Goal: Task Accomplishment & Management: Manage account settings

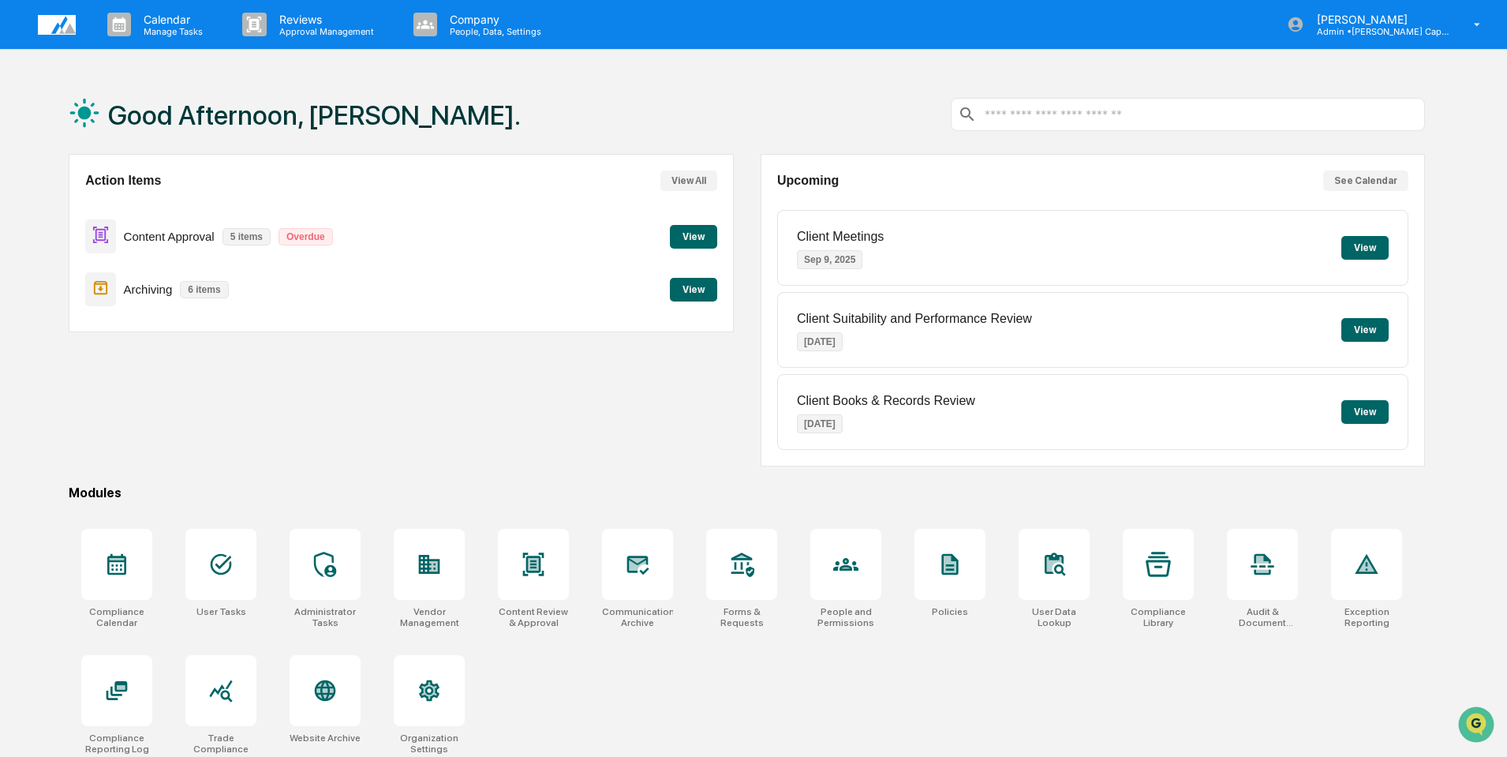
click at [690, 237] on button "View" at bounding box center [693, 237] width 47 height 24
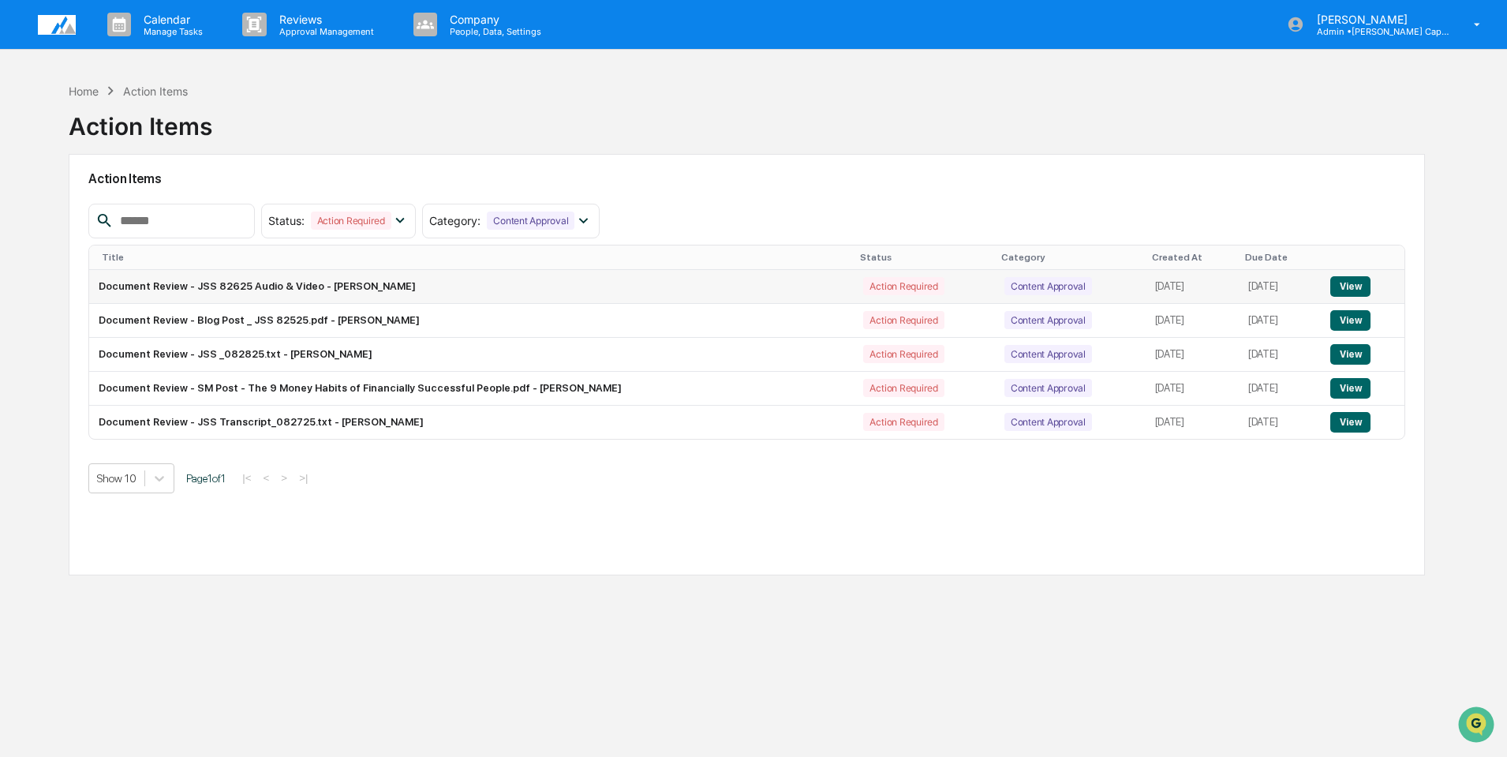
click at [1347, 290] on button "View" at bounding box center [1350, 286] width 40 height 21
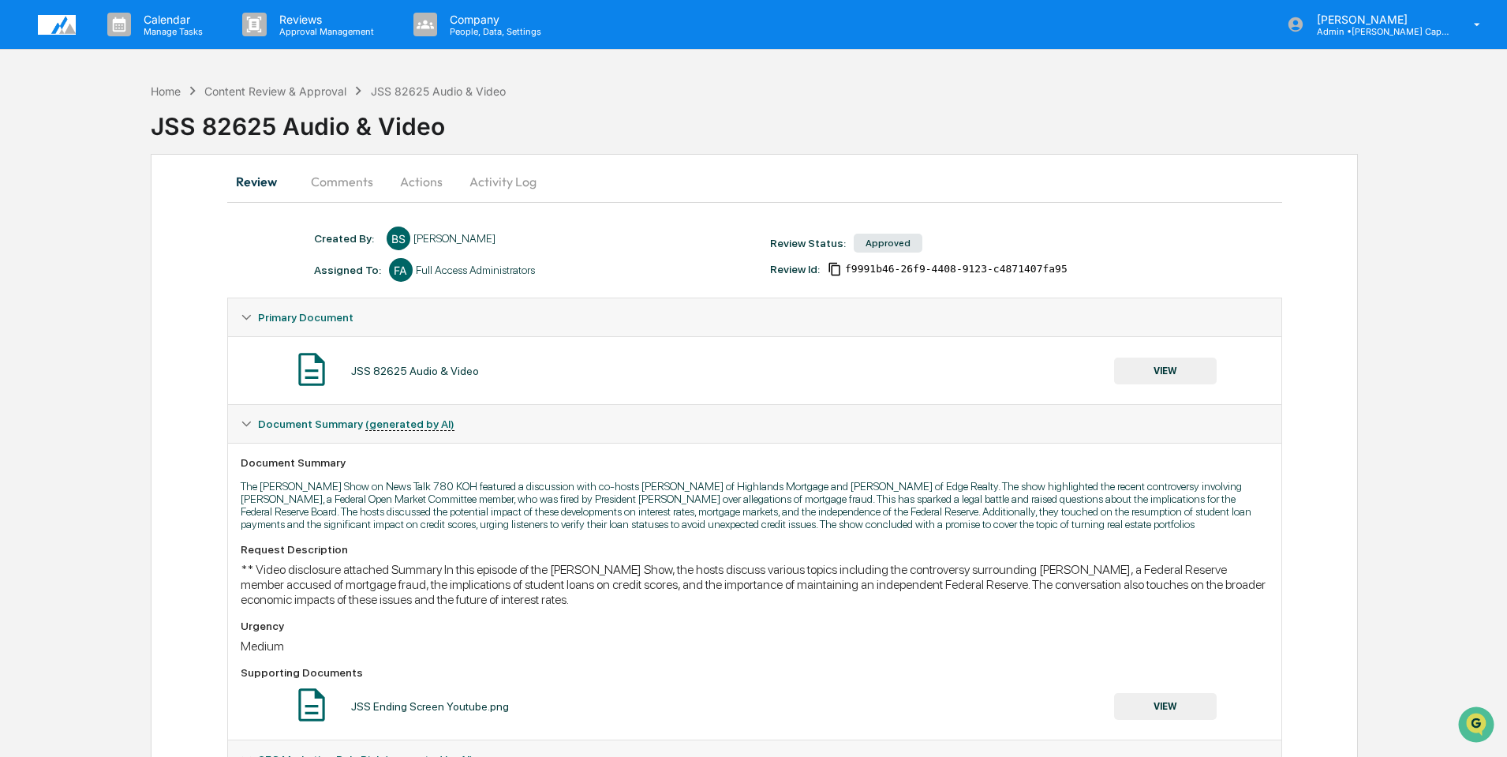
click at [342, 185] on button "Comments" at bounding box center [342, 182] width 88 height 38
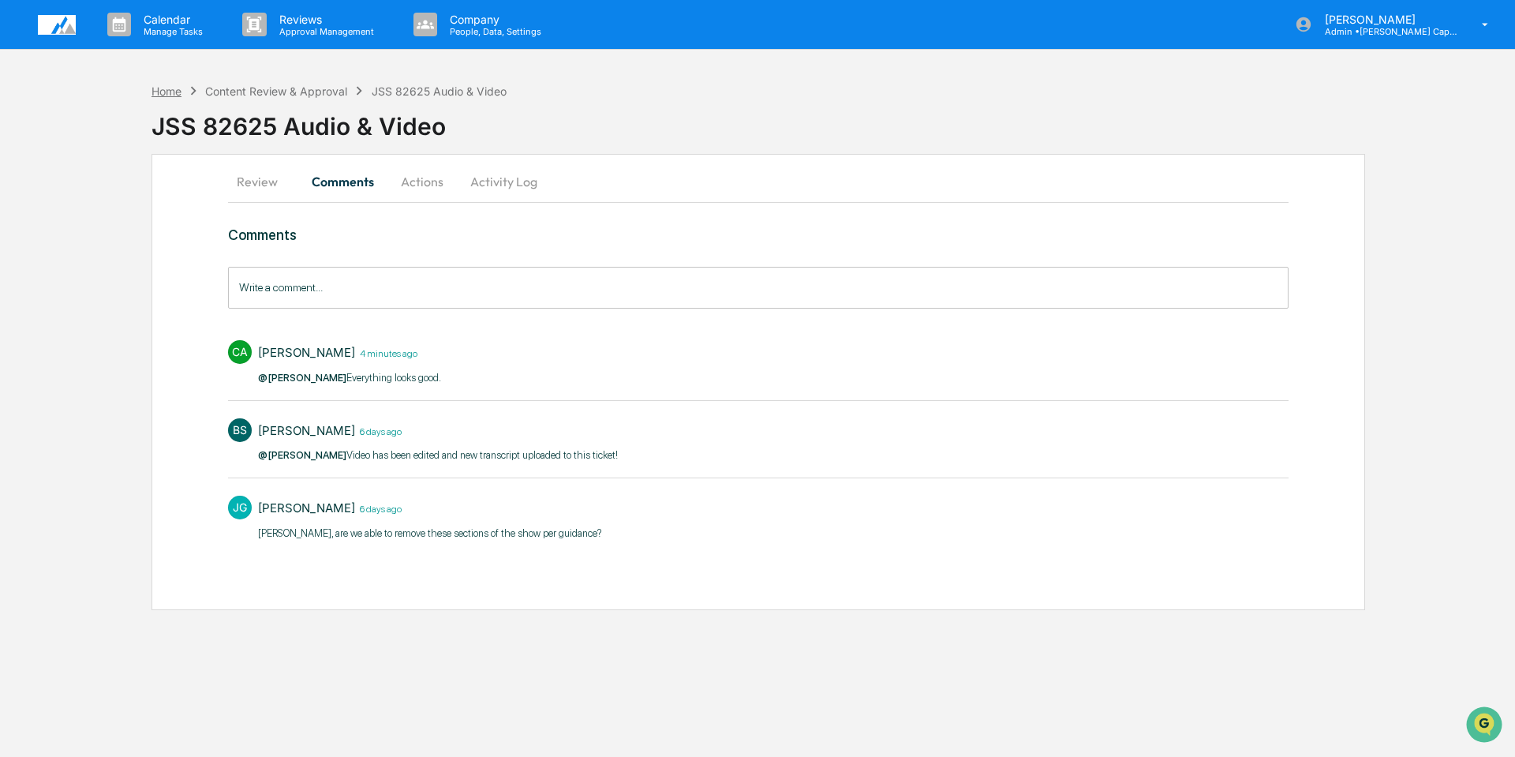
click at [174, 88] on div "Home" at bounding box center [166, 90] width 30 height 13
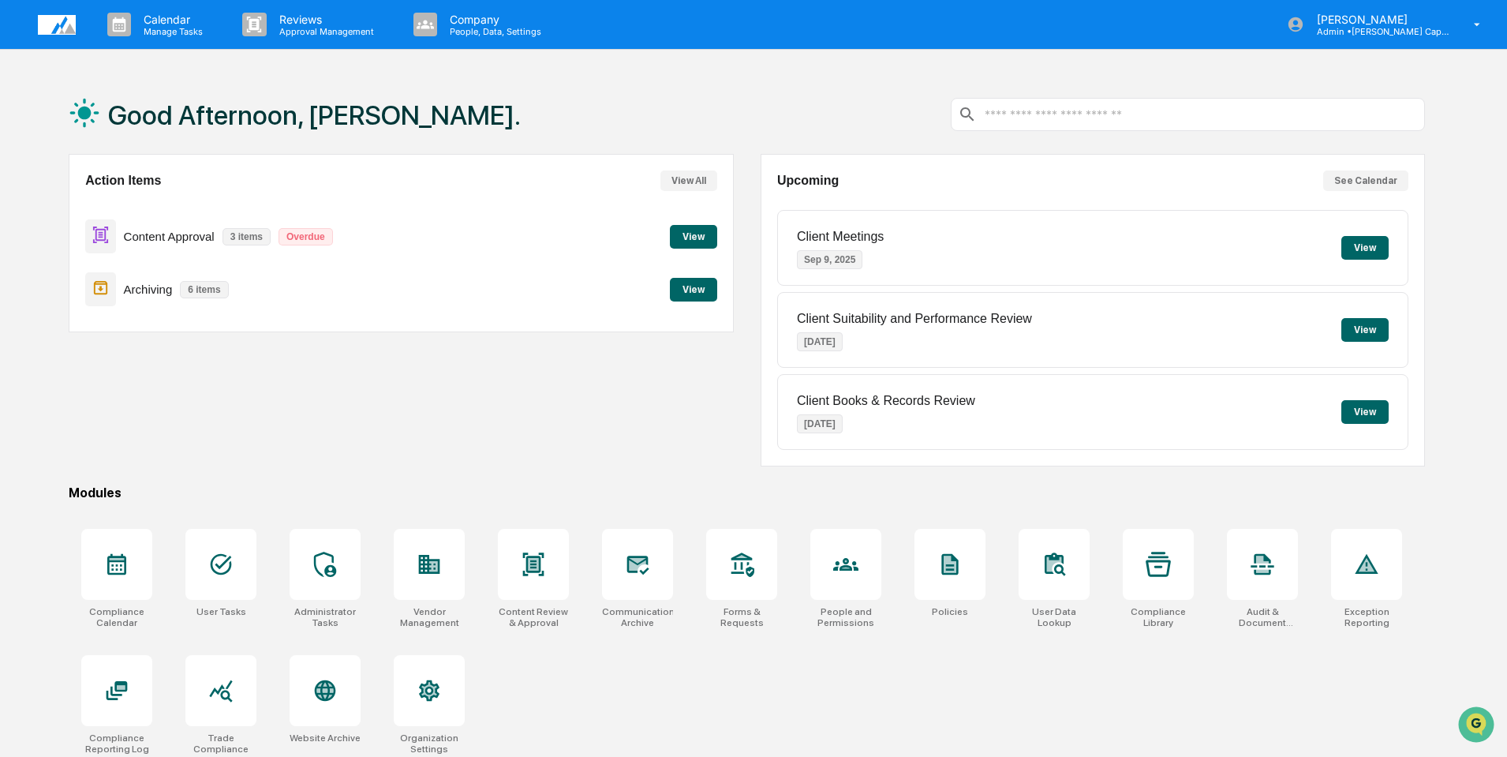
click at [684, 290] on button "View" at bounding box center [693, 290] width 47 height 24
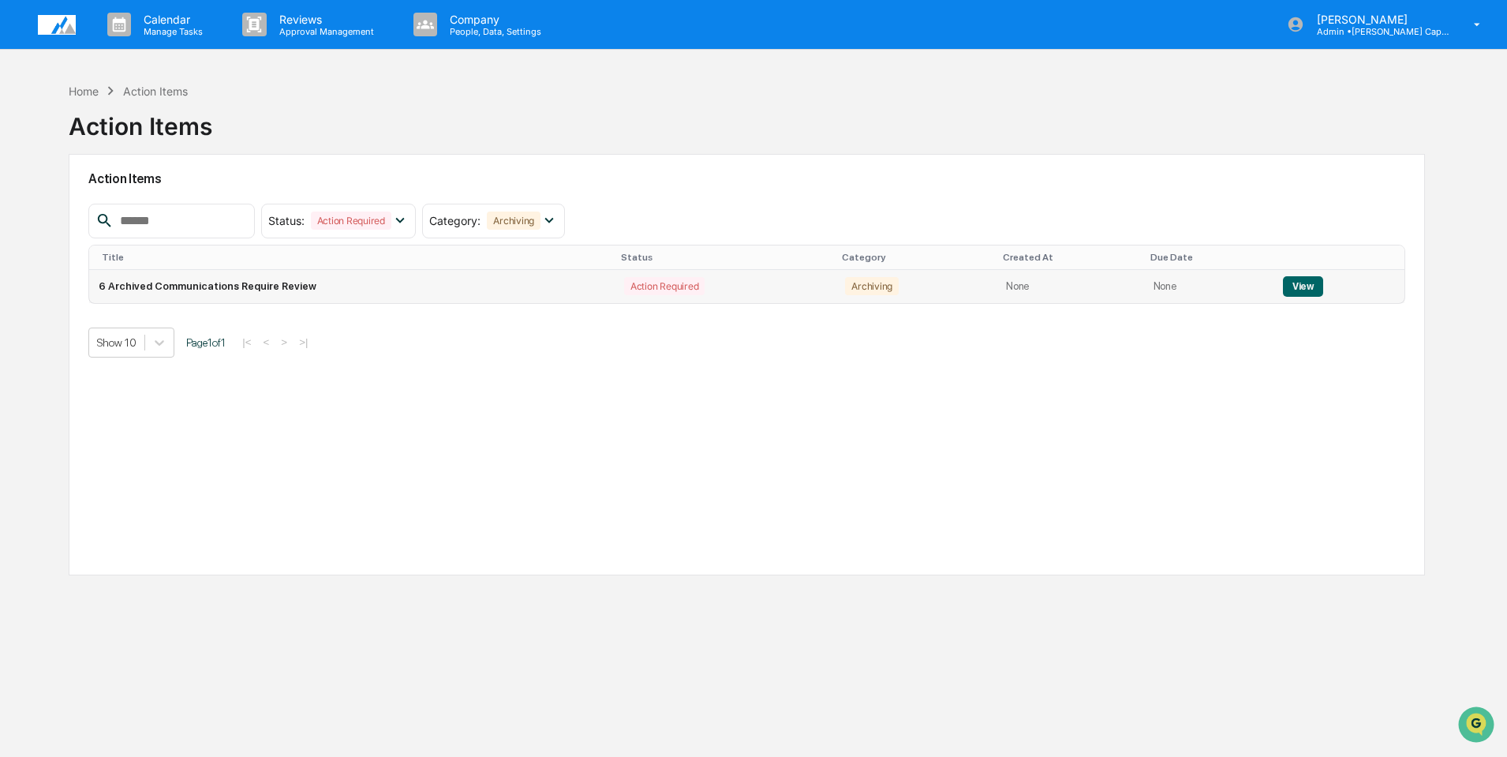
click at [1303, 289] on button "View" at bounding box center [1303, 286] width 40 height 21
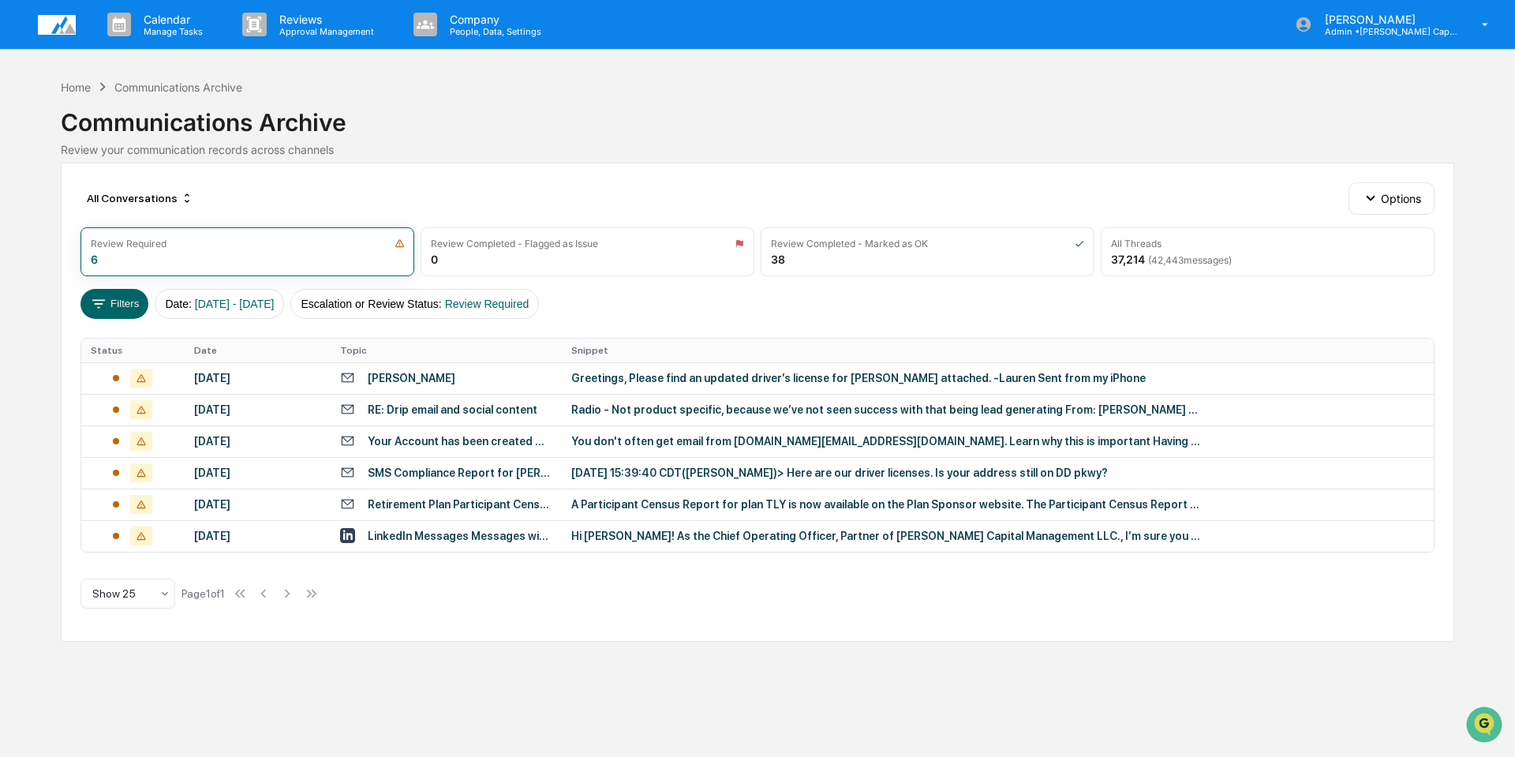
click at [58, 26] on img at bounding box center [57, 25] width 38 height 20
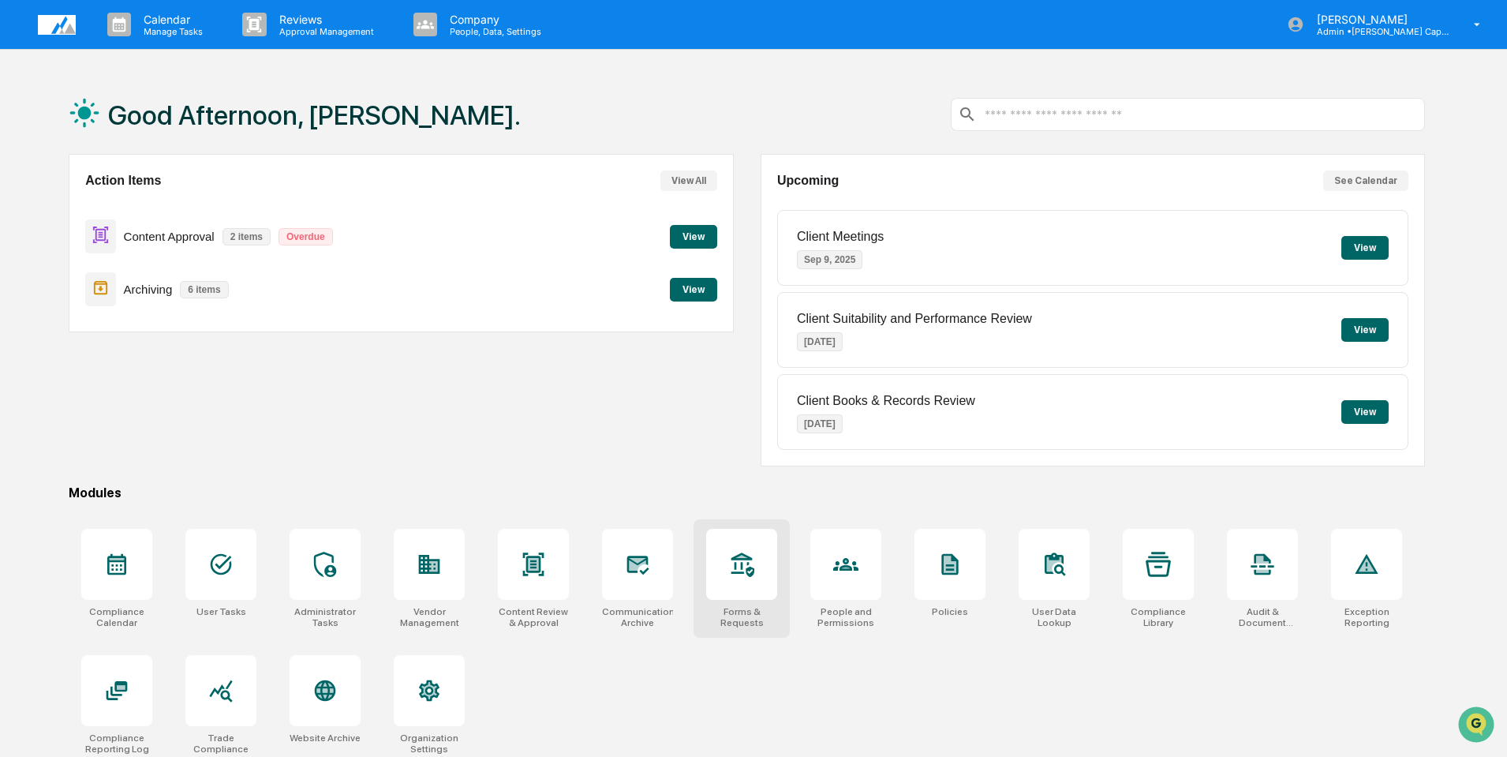
click at [742, 556] on icon at bounding box center [742, 556] width 12 height 3
click at [727, 570] on div at bounding box center [741, 564] width 71 height 71
click at [527, 571] on icon at bounding box center [533, 563] width 21 height 23
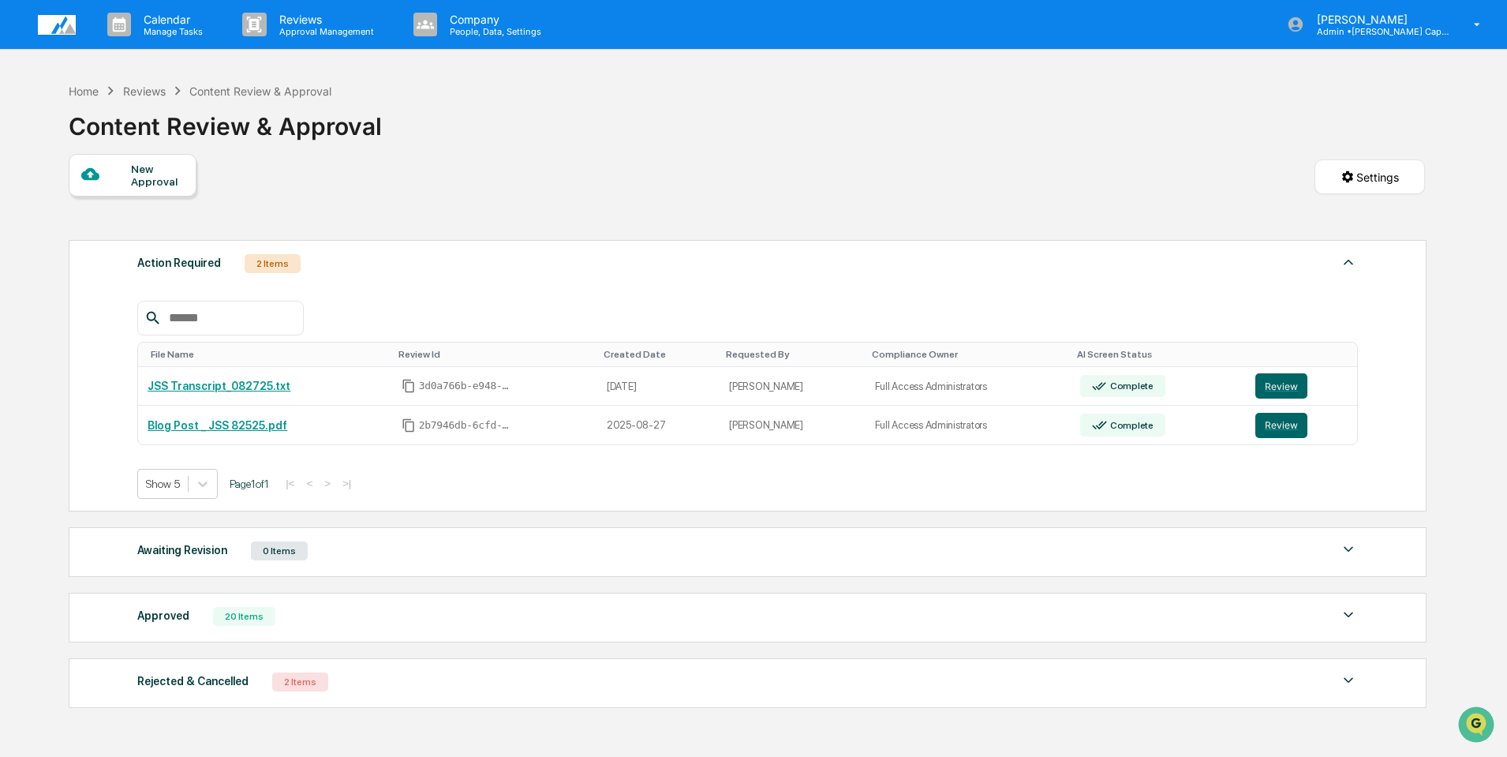
click at [143, 181] on div "New Approval" at bounding box center [157, 175] width 53 height 25
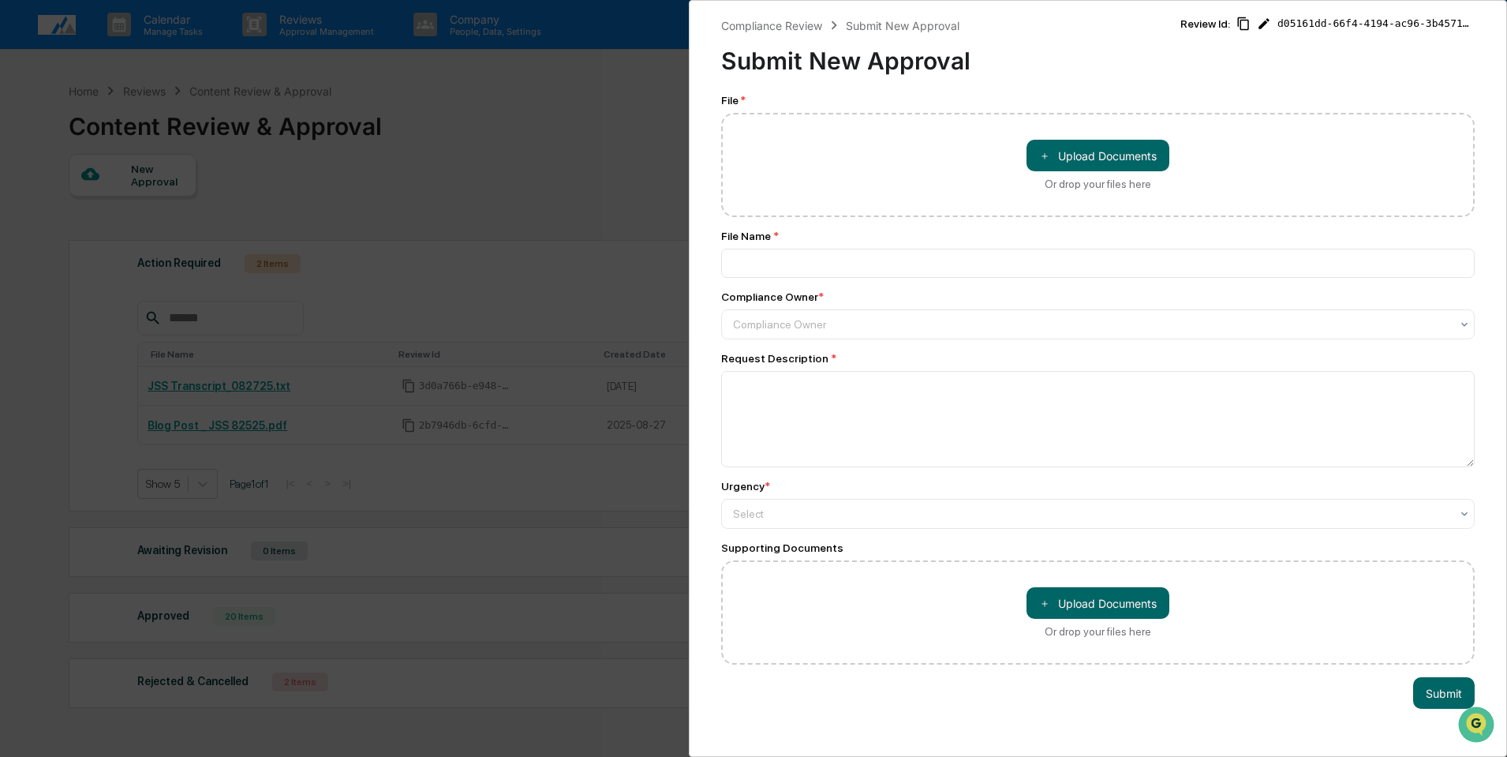
click at [627, 113] on div "Compliance Review Submit New Approval Submit New Approval Review Id: d05161dd-6…" at bounding box center [753, 378] width 1507 height 757
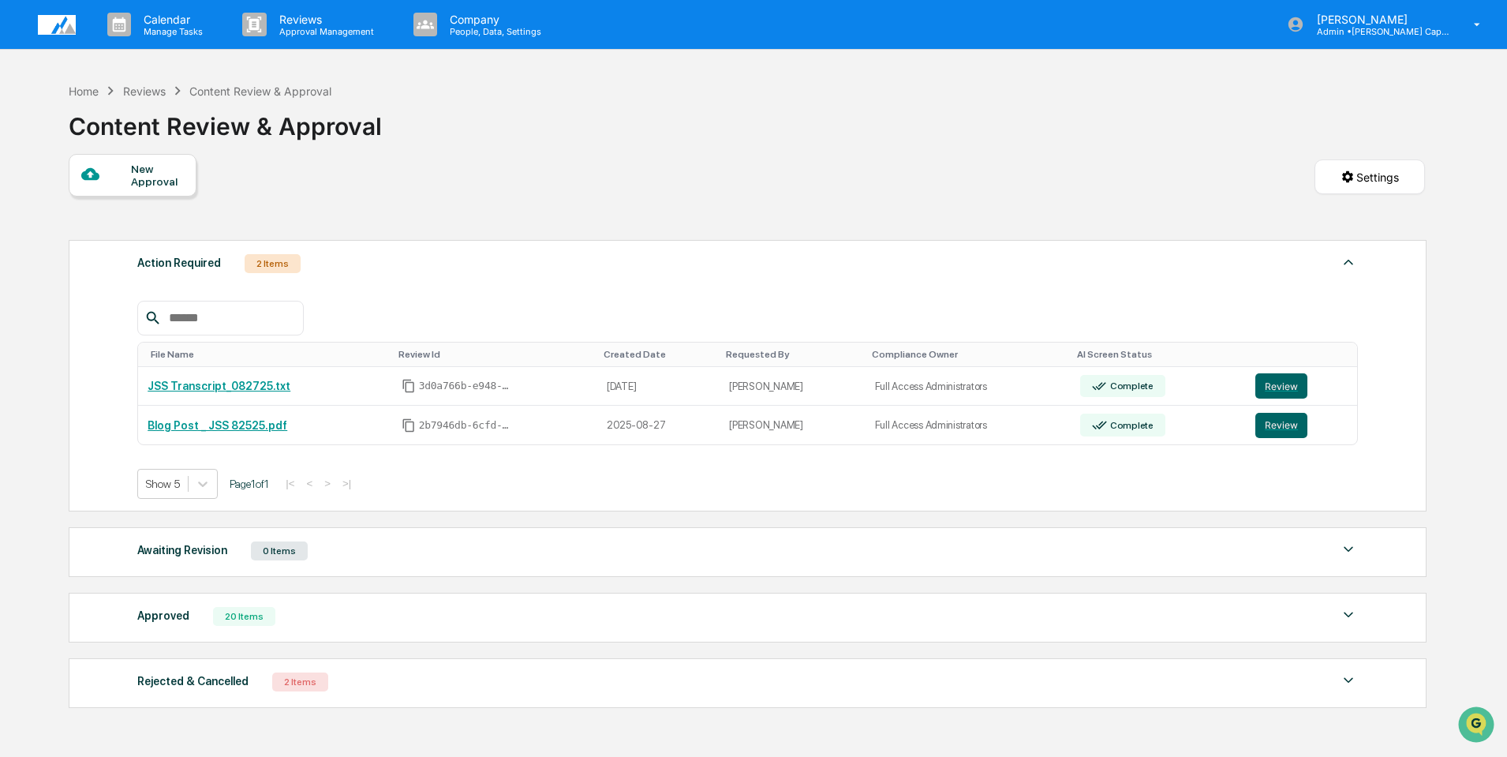
click at [740, 159] on div "New Approval Settings" at bounding box center [747, 193] width 1356 height 78
click at [54, 22] on img at bounding box center [57, 25] width 38 height 20
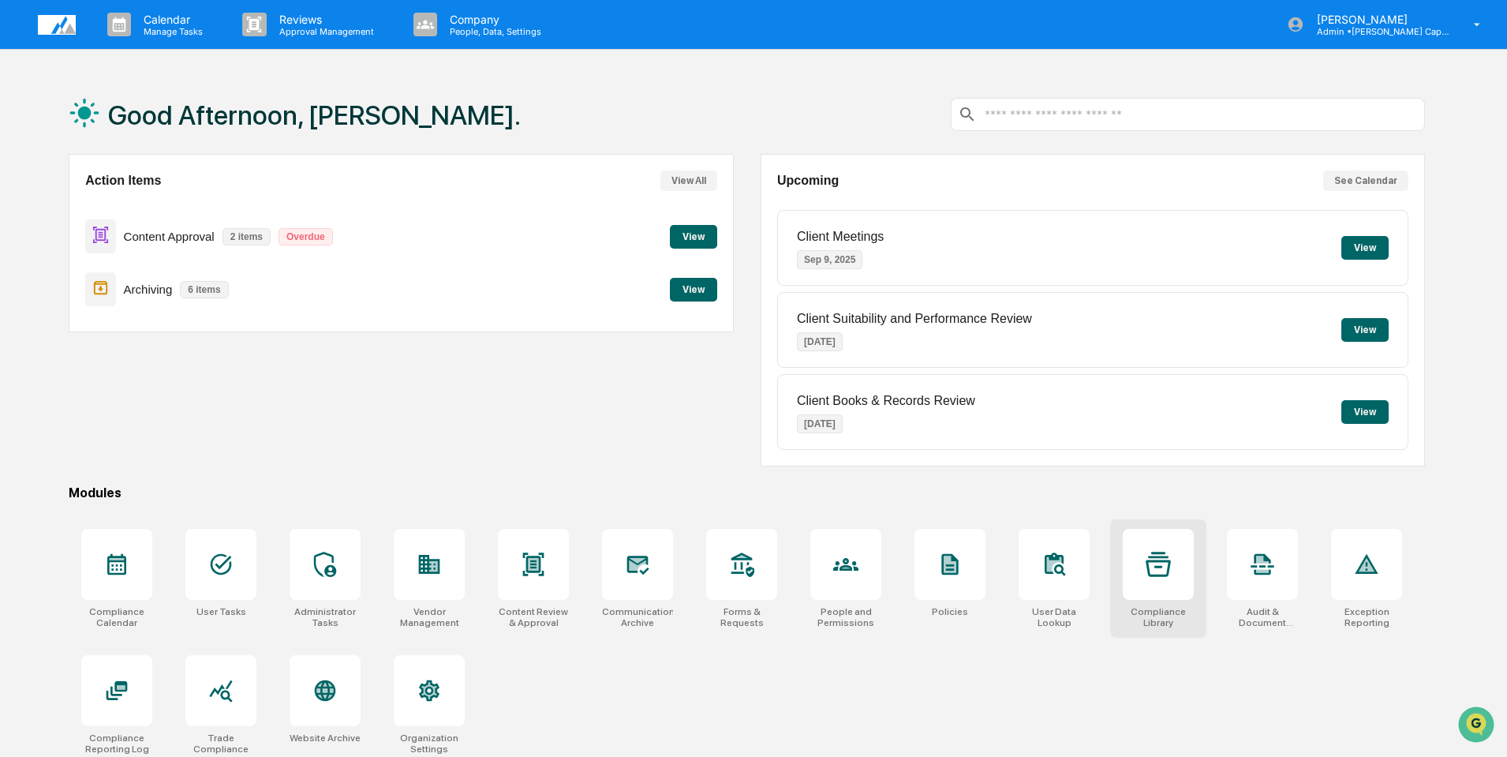
click at [1161, 567] on icon at bounding box center [1158, 564] width 25 height 24
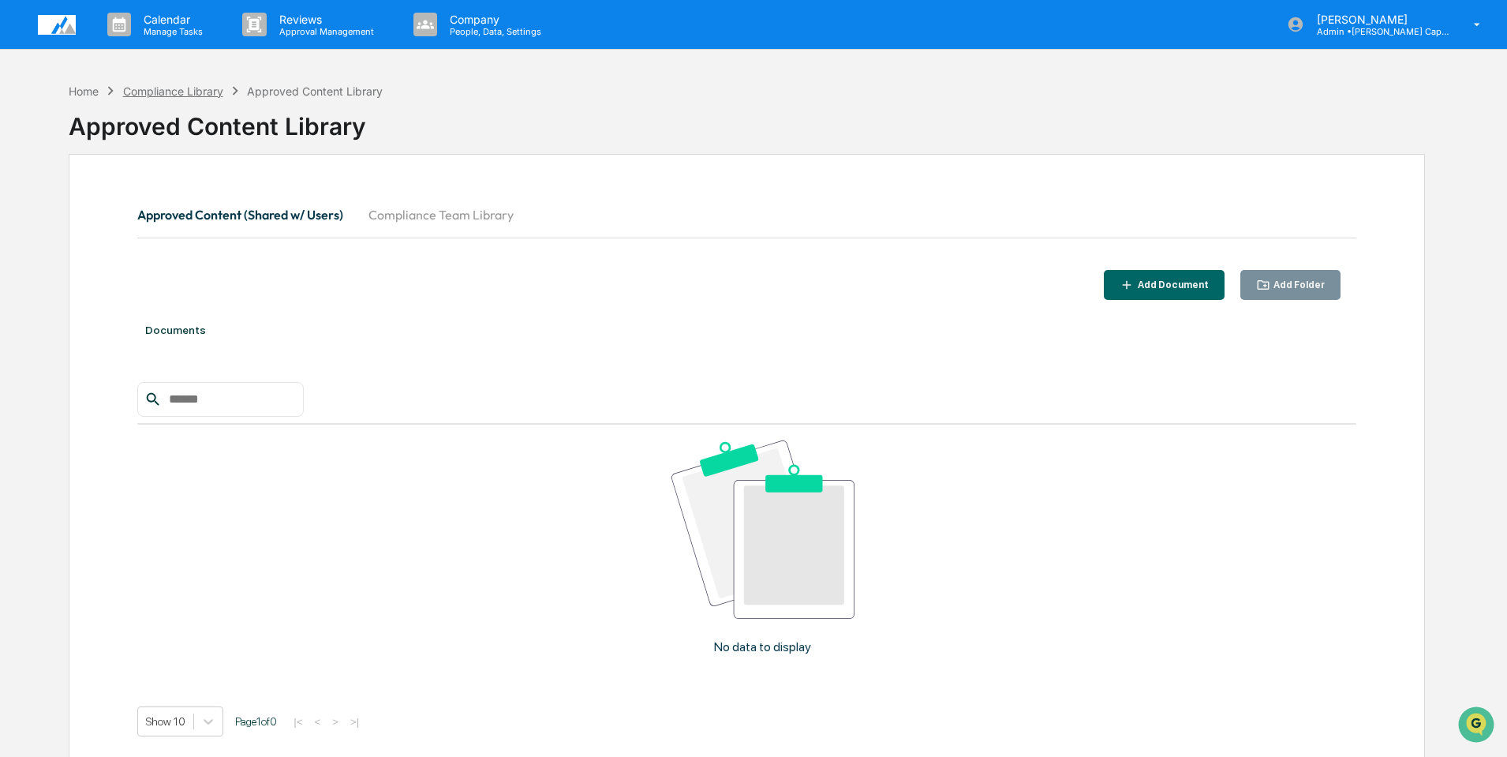
click at [169, 93] on div "Compliance Library" at bounding box center [173, 90] width 100 height 13
click at [84, 86] on div "Home" at bounding box center [84, 90] width 30 height 13
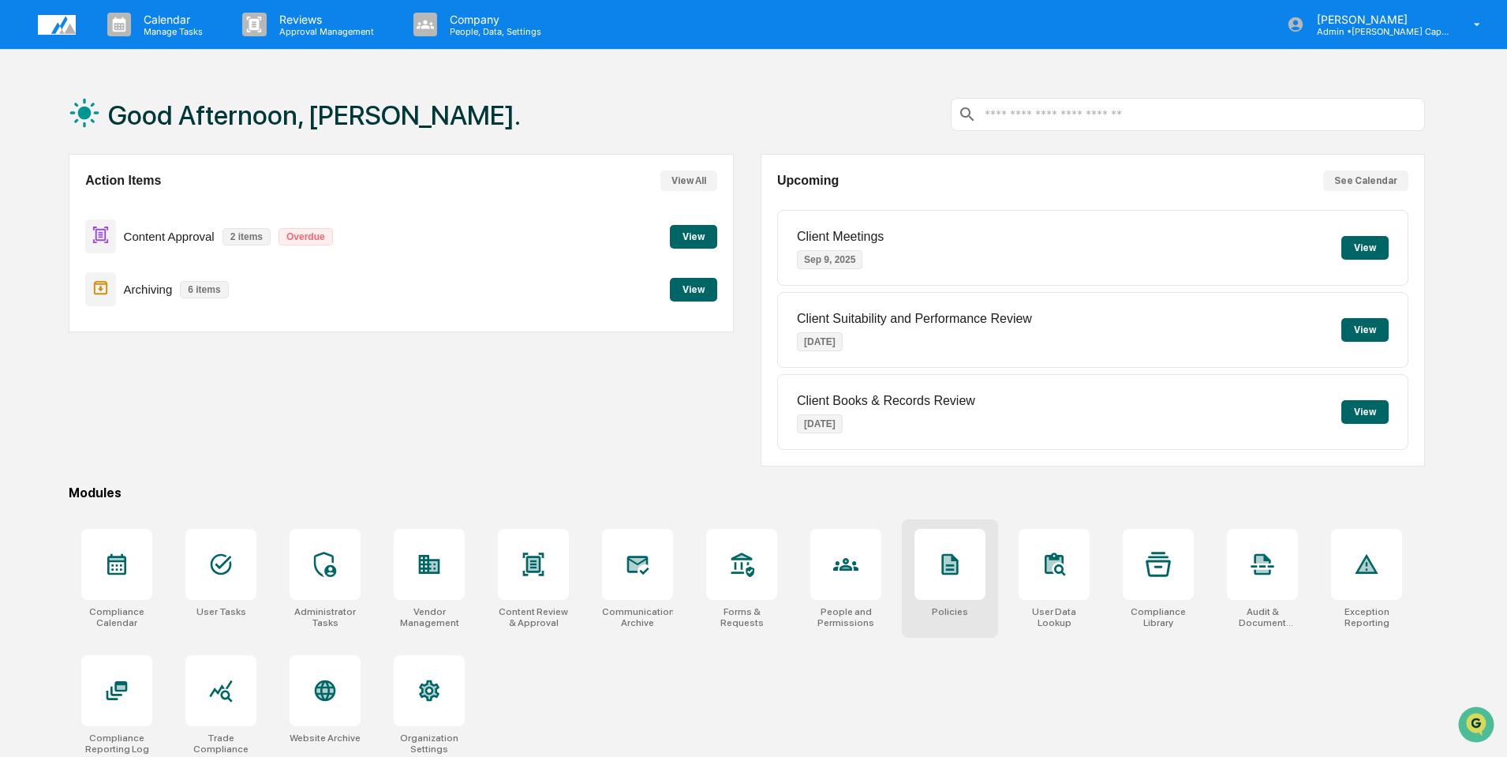
click at [963, 552] on div at bounding box center [950, 564] width 71 height 71
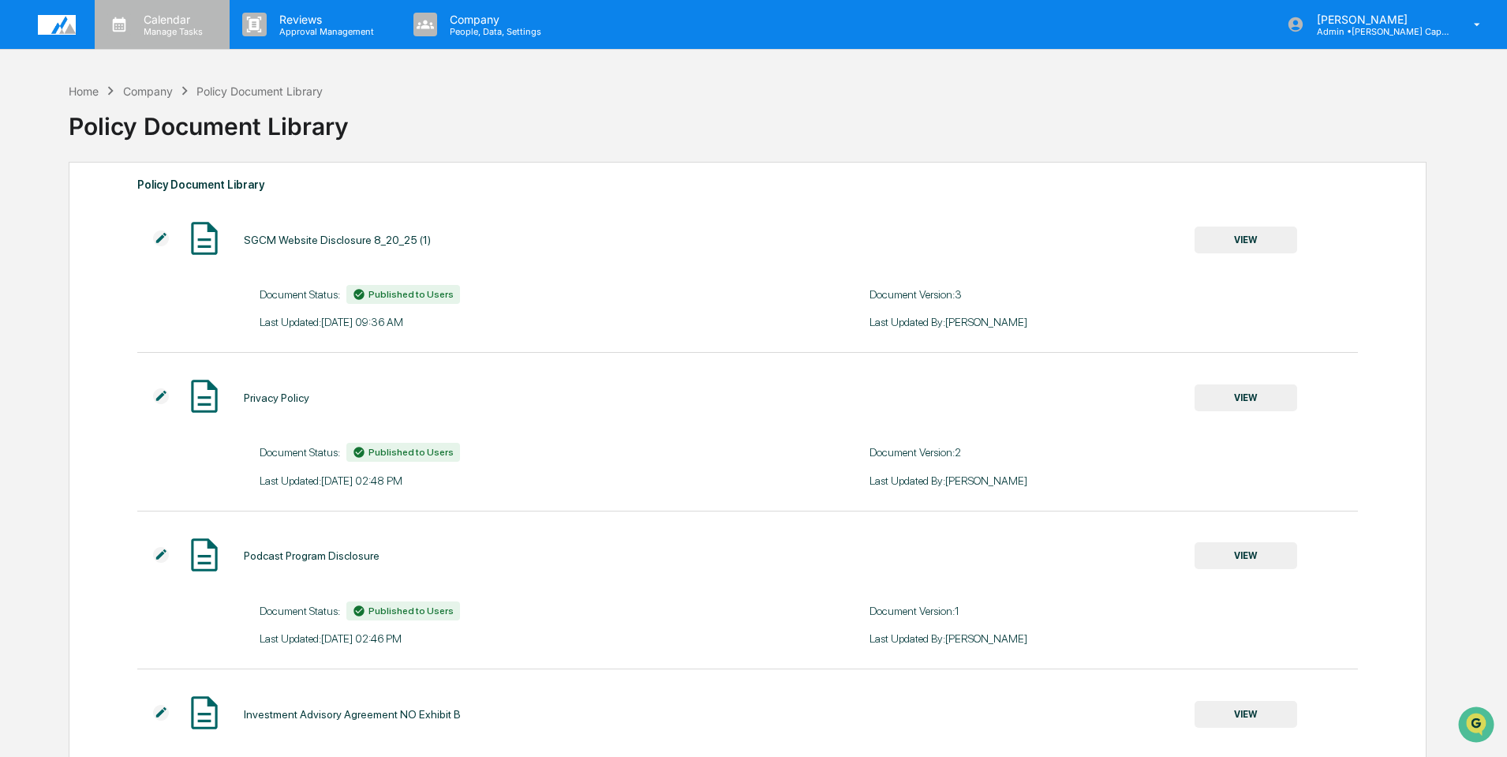
click at [165, 30] on p "Manage Tasks" at bounding box center [171, 31] width 80 height 11
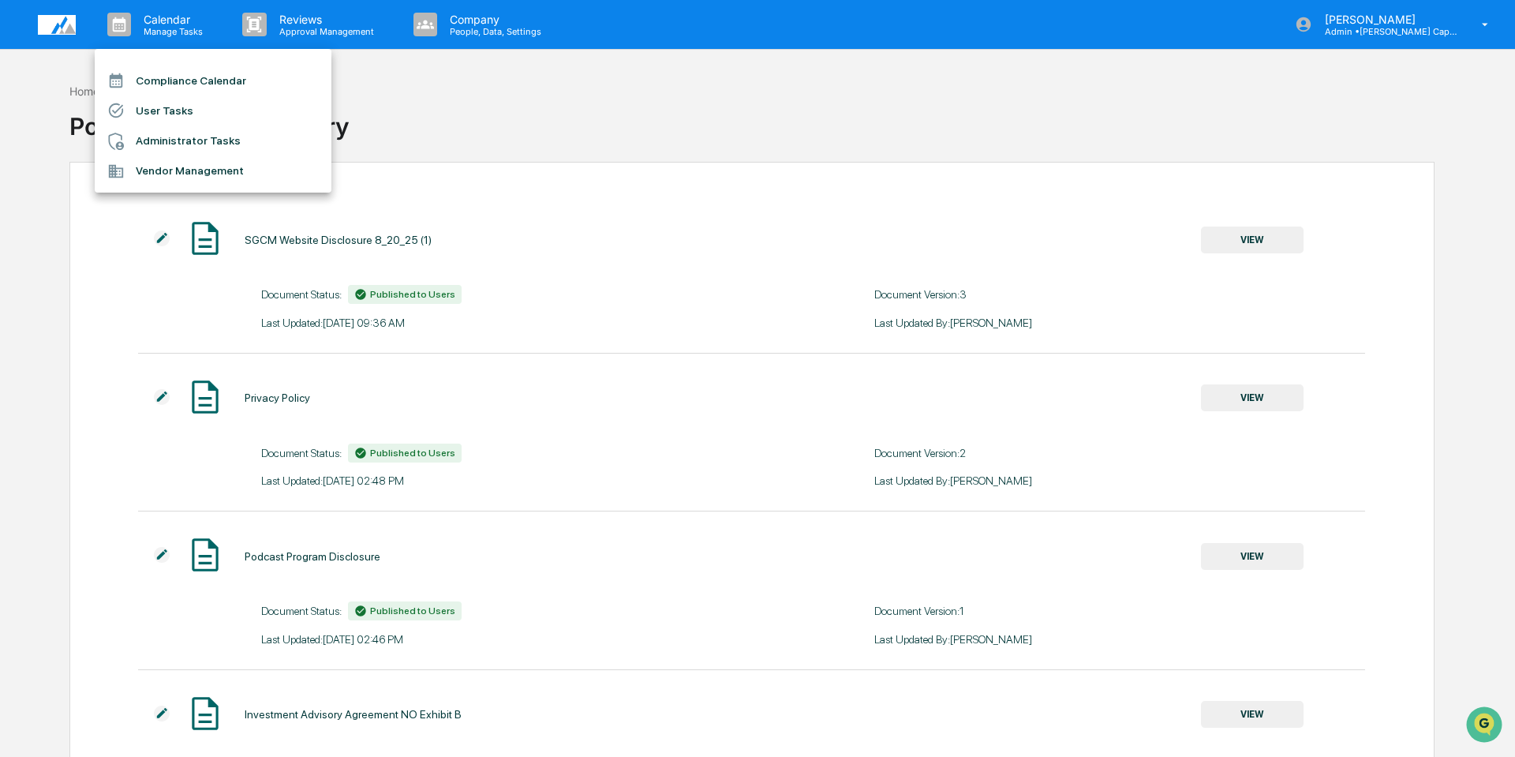
click at [47, 13] on div at bounding box center [757, 378] width 1515 height 757
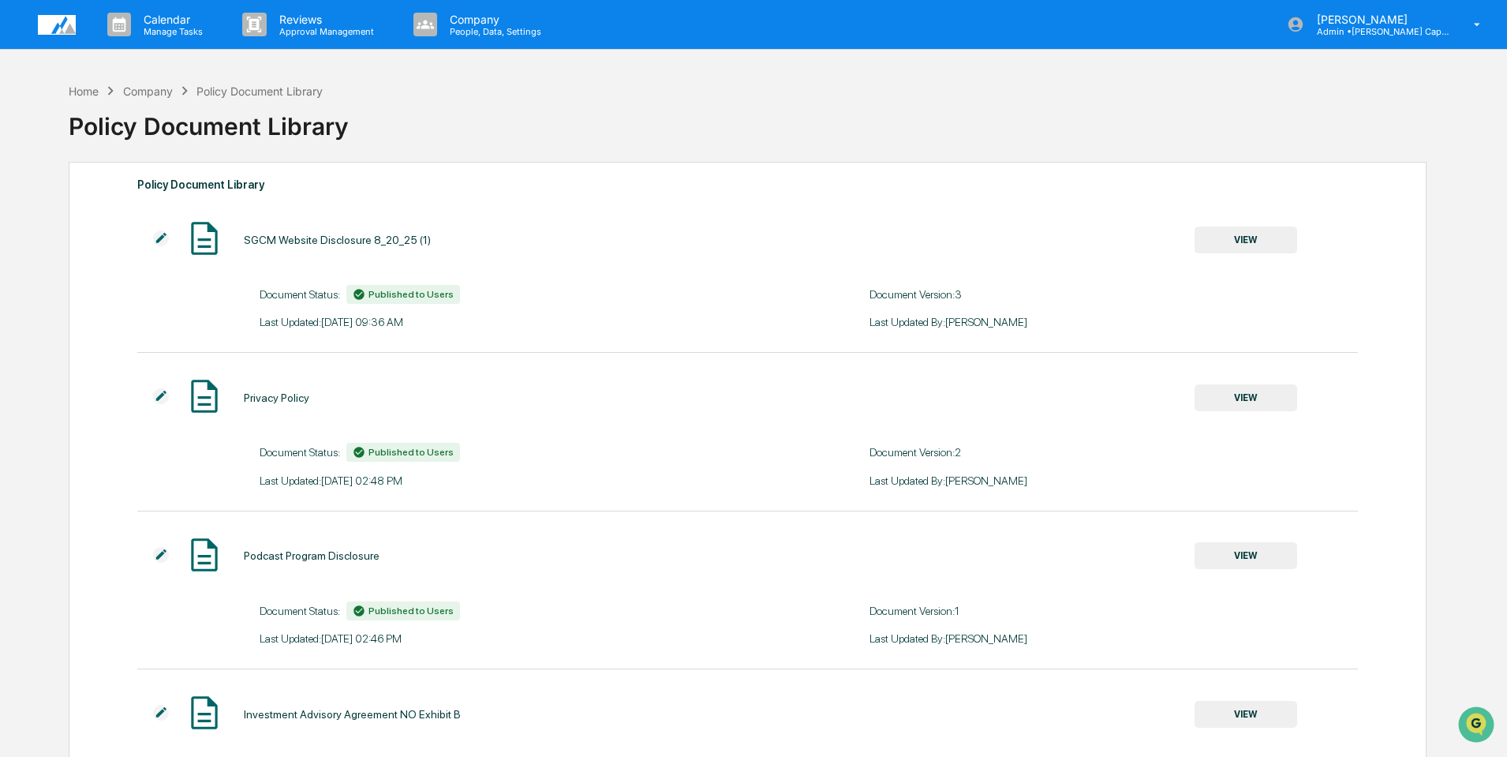
click at [54, 25] on img at bounding box center [57, 25] width 38 height 20
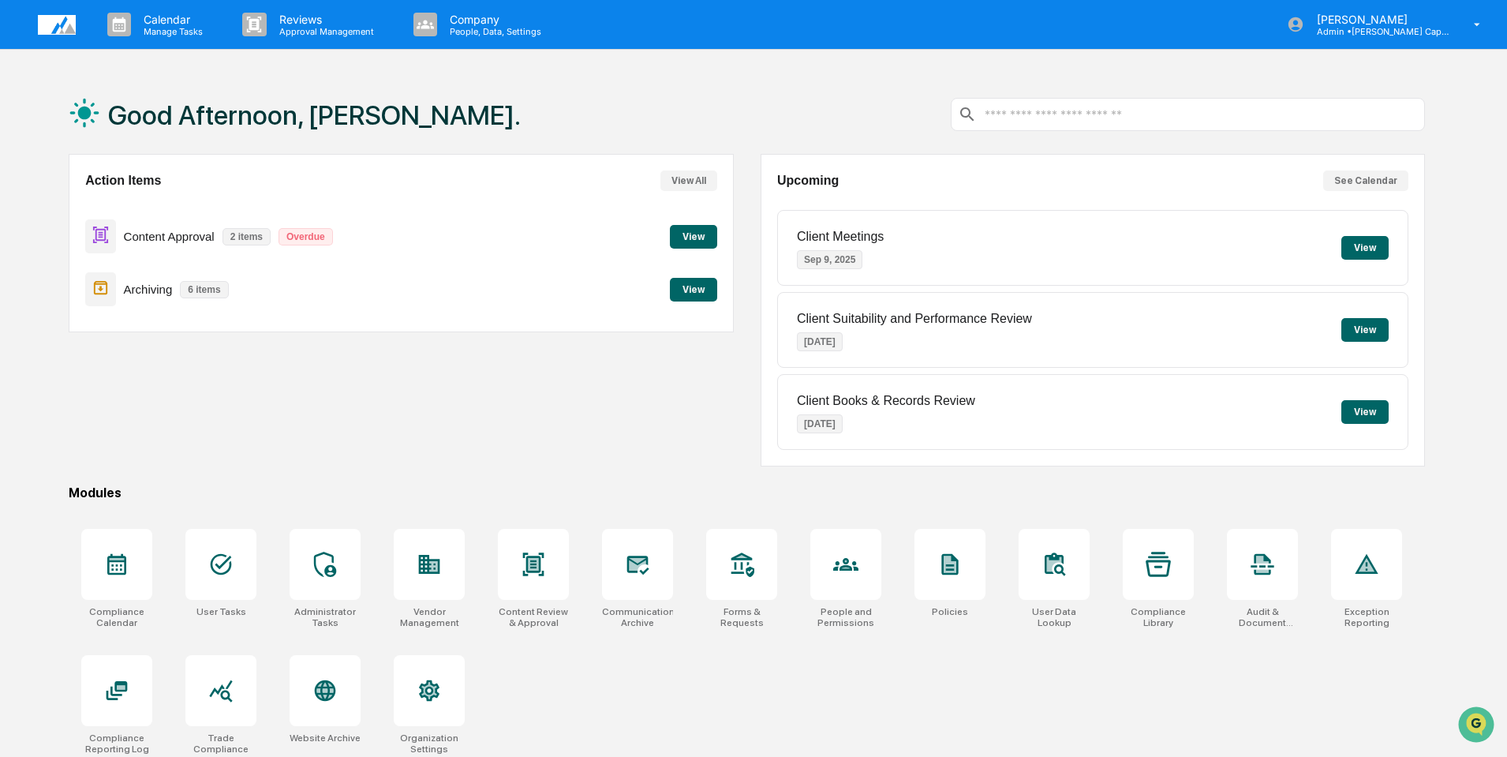
click at [1371, 245] on button "View" at bounding box center [1364, 248] width 47 height 24
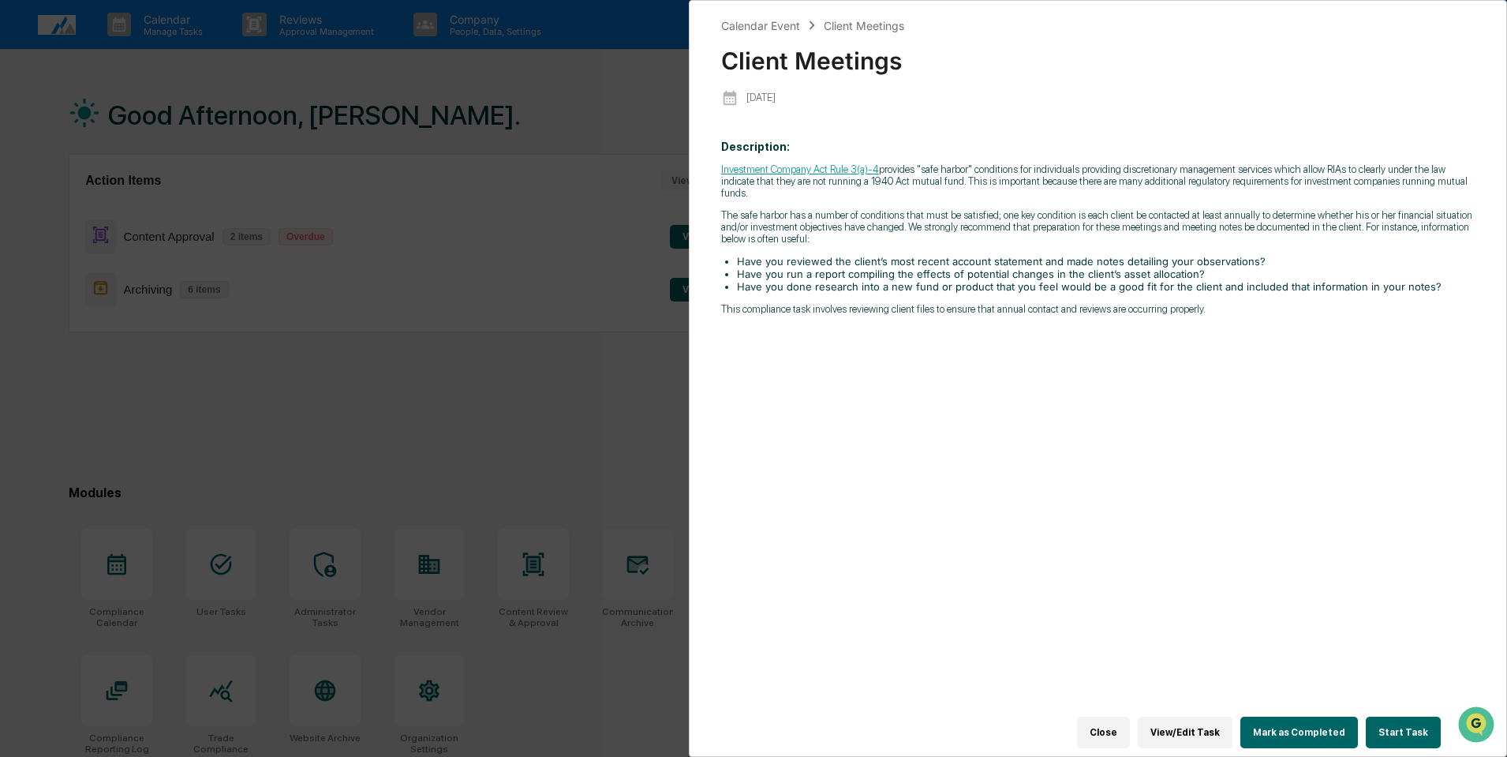
click at [1128, 728] on button "Close" at bounding box center [1103, 732] width 53 height 32
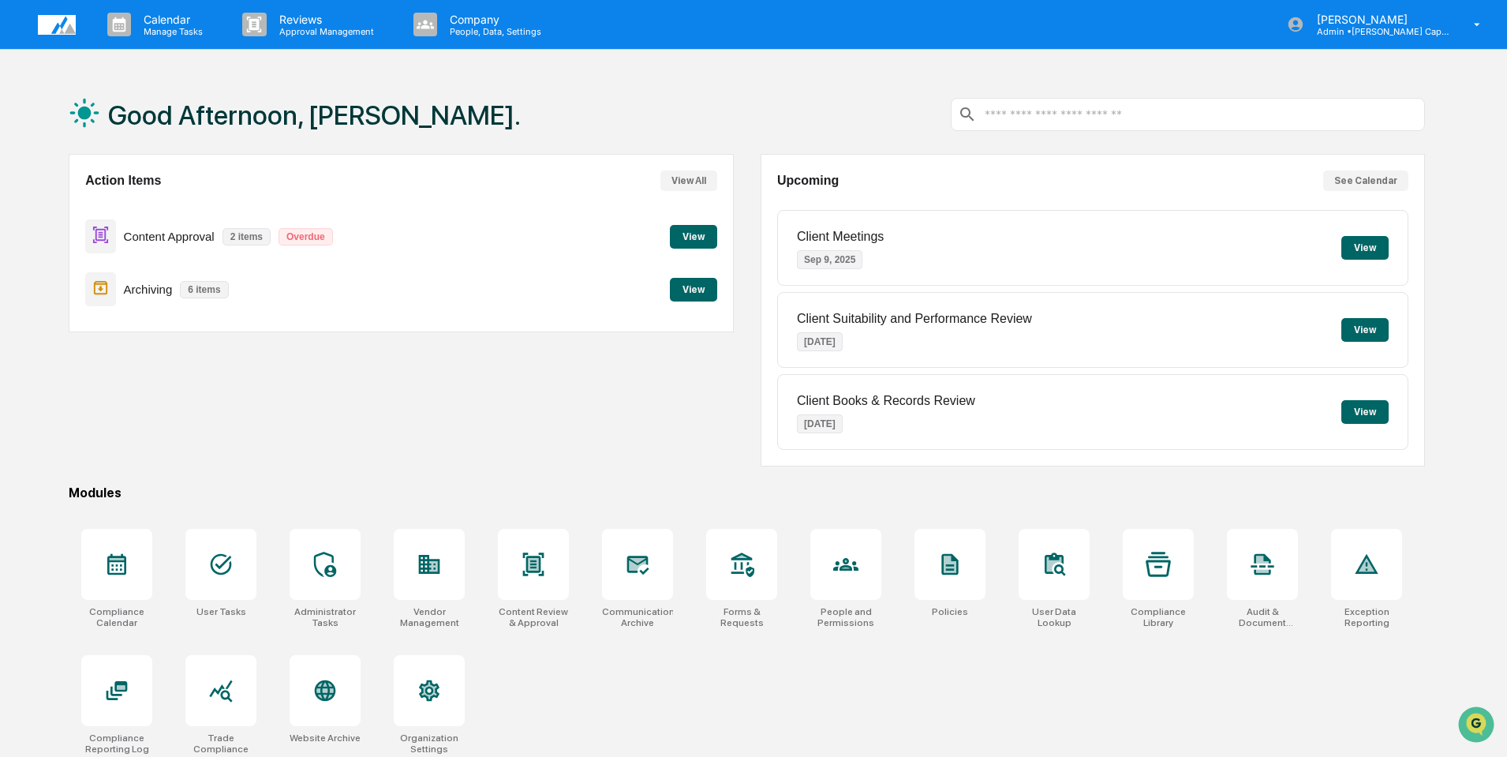
click at [1356, 329] on button "View" at bounding box center [1364, 330] width 47 height 24
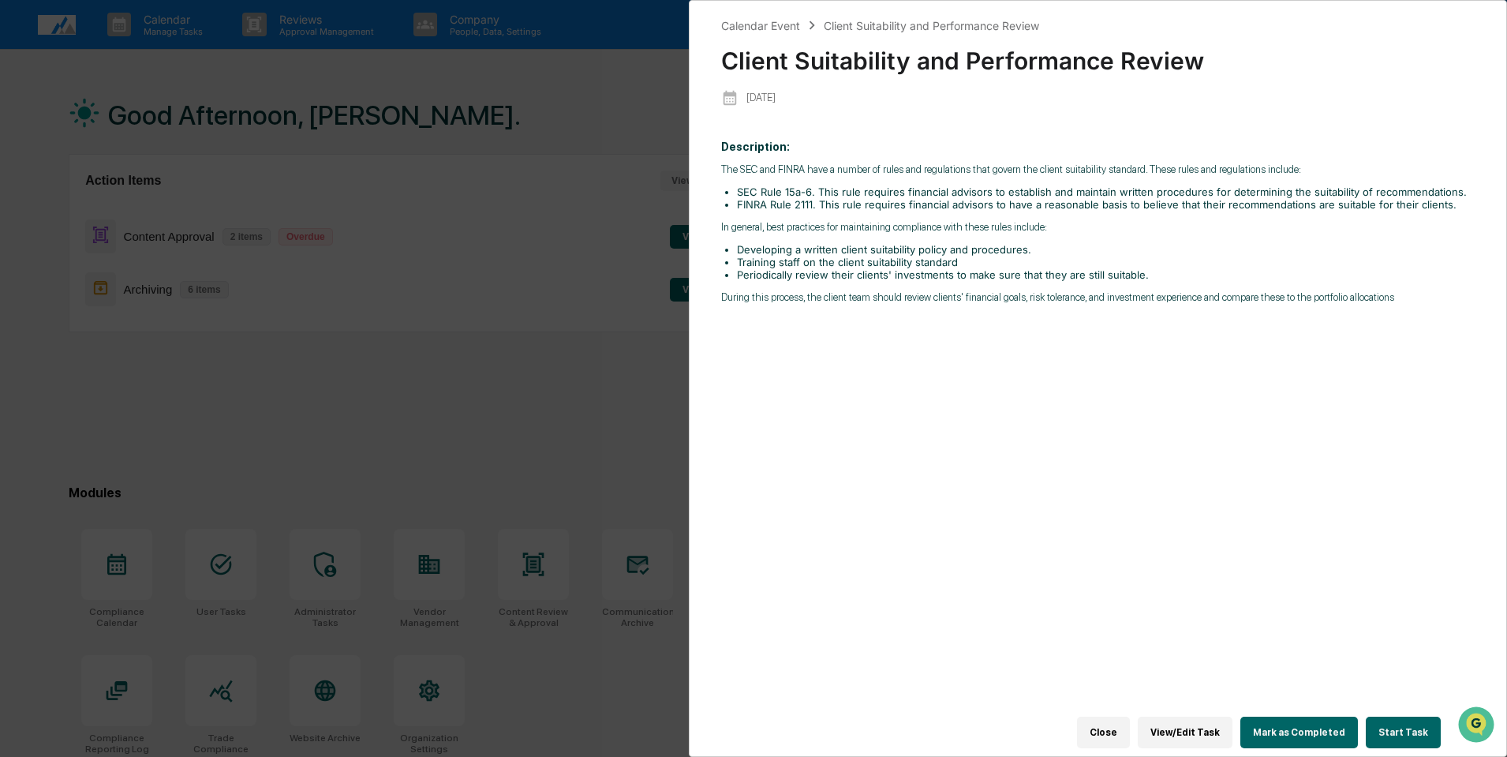
click at [639, 92] on div "Calendar Event Client Suitability and Performance Review Client Suitability and…" at bounding box center [753, 378] width 1507 height 757
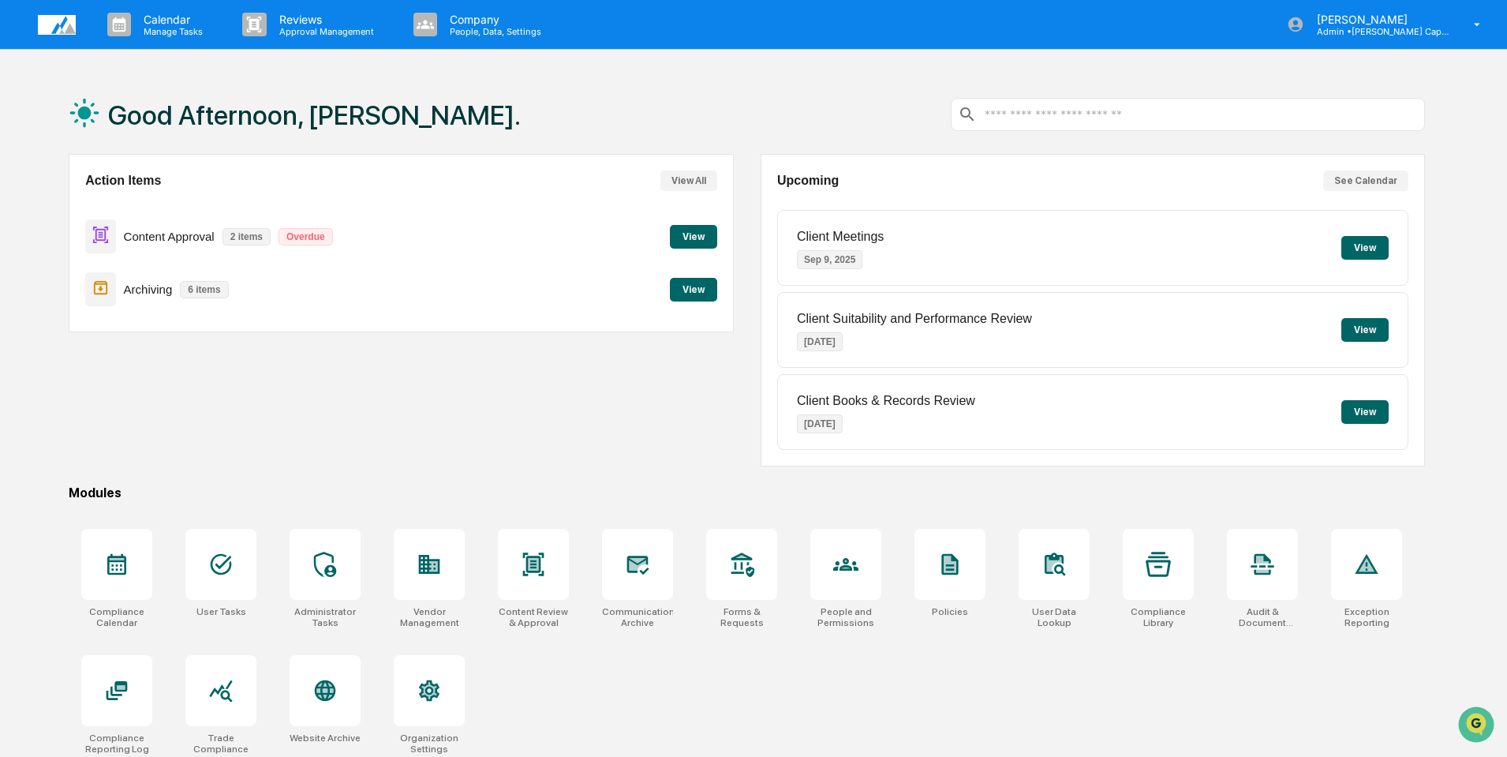
click at [690, 235] on button "View" at bounding box center [693, 237] width 47 height 24
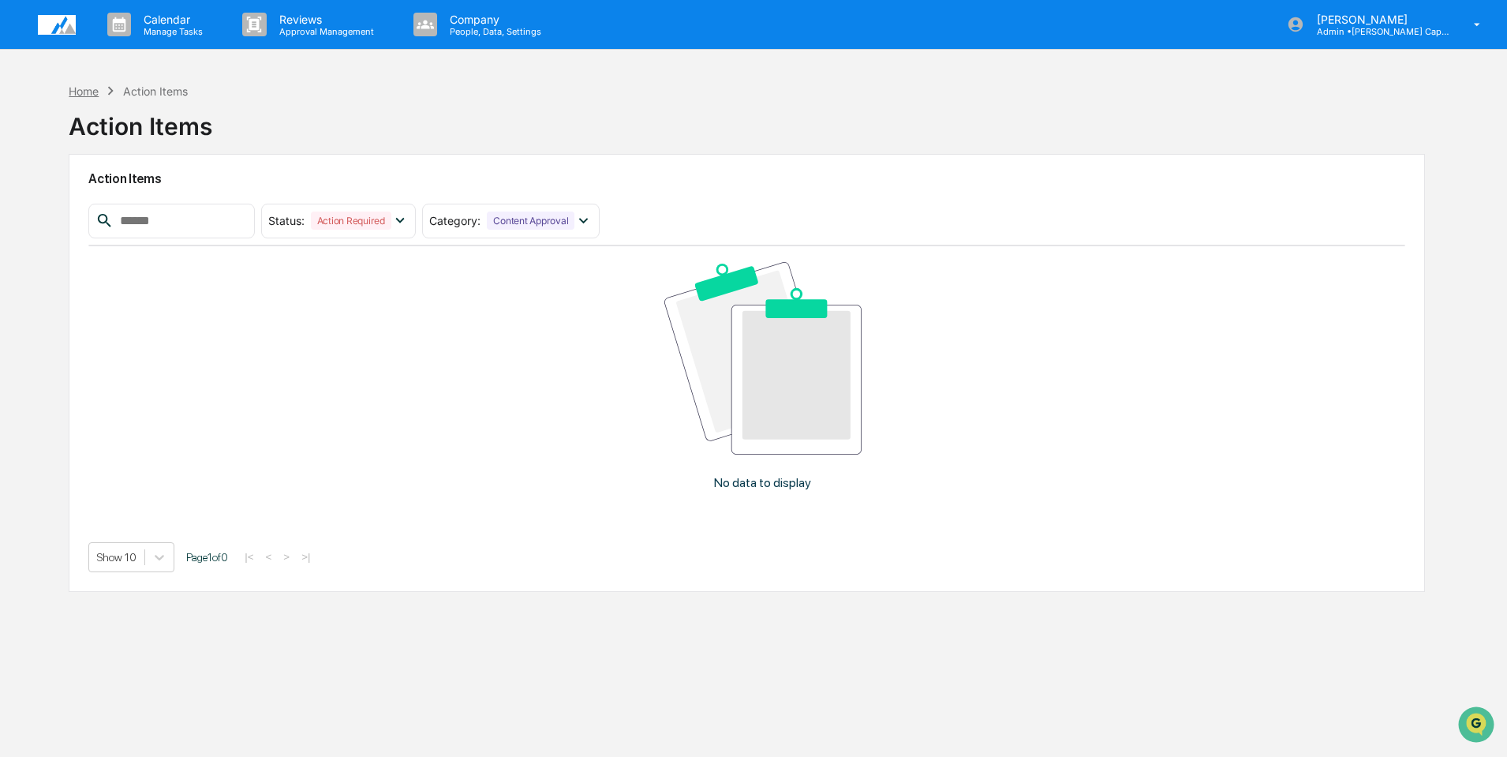
click at [88, 91] on div "Home" at bounding box center [84, 90] width 30 height 13
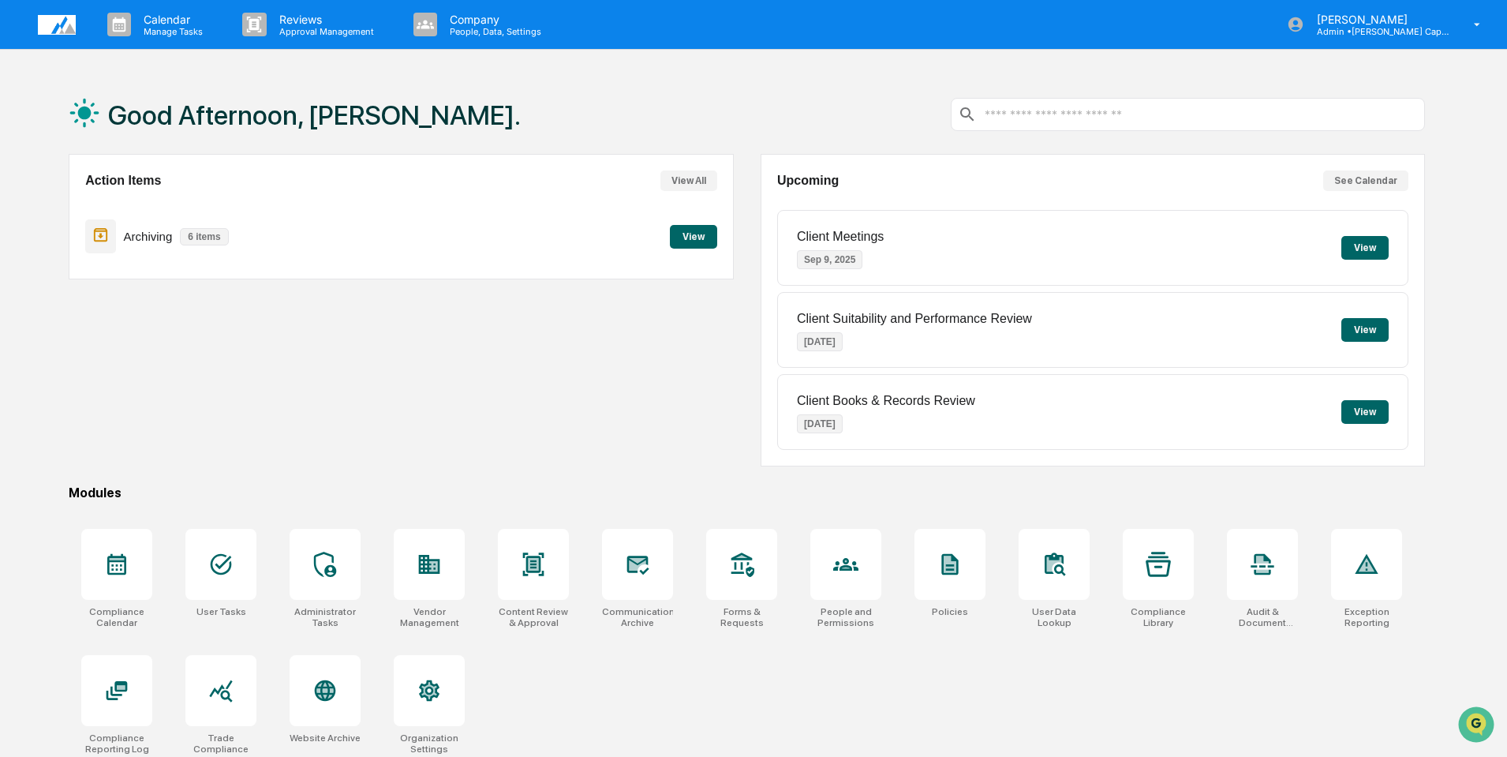
click at [689, 238] on button "View" at bounding box center [693, 237] width 47 height 24
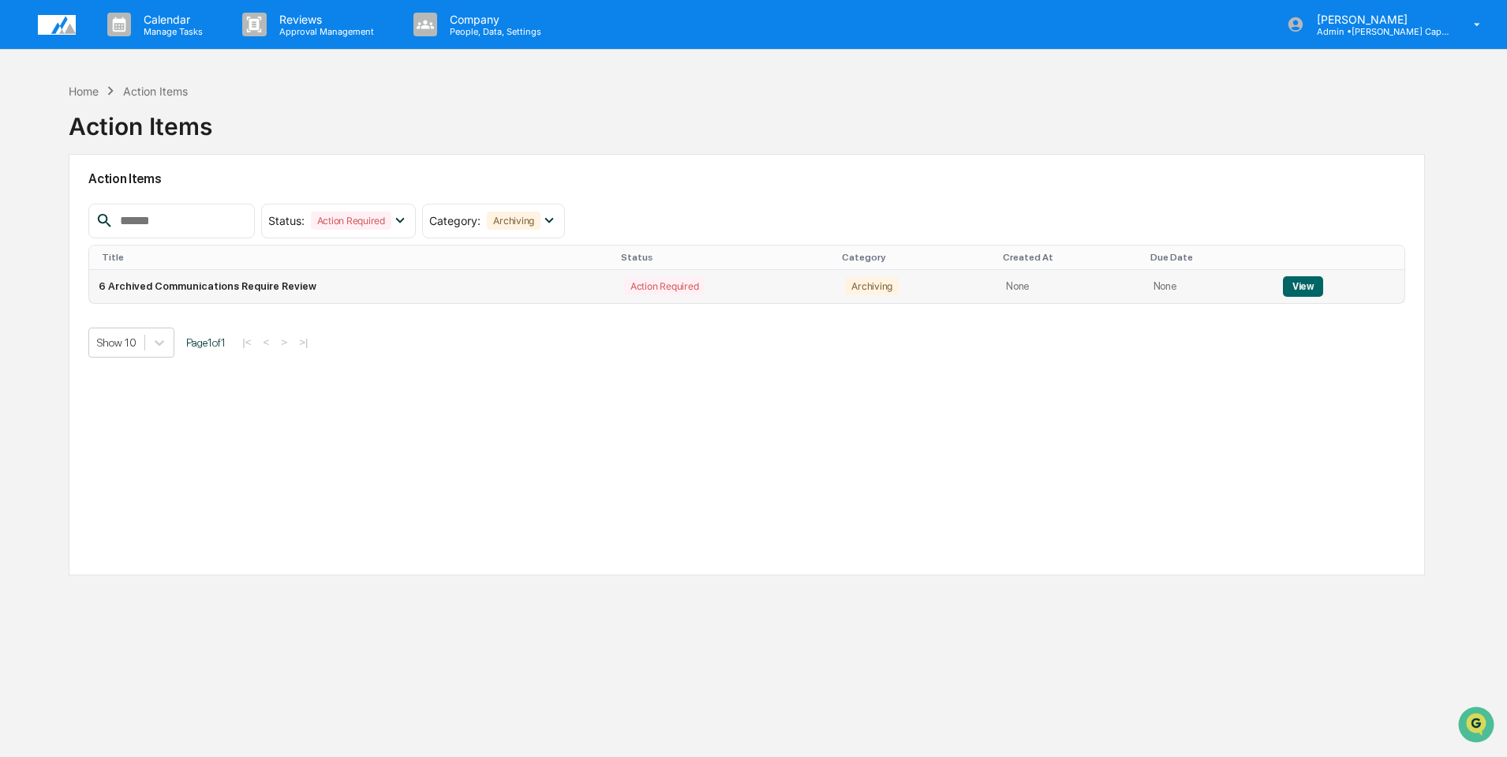
click at [1296, 287] on button "View" at bounding box center [1303, 286] width 40 height 21
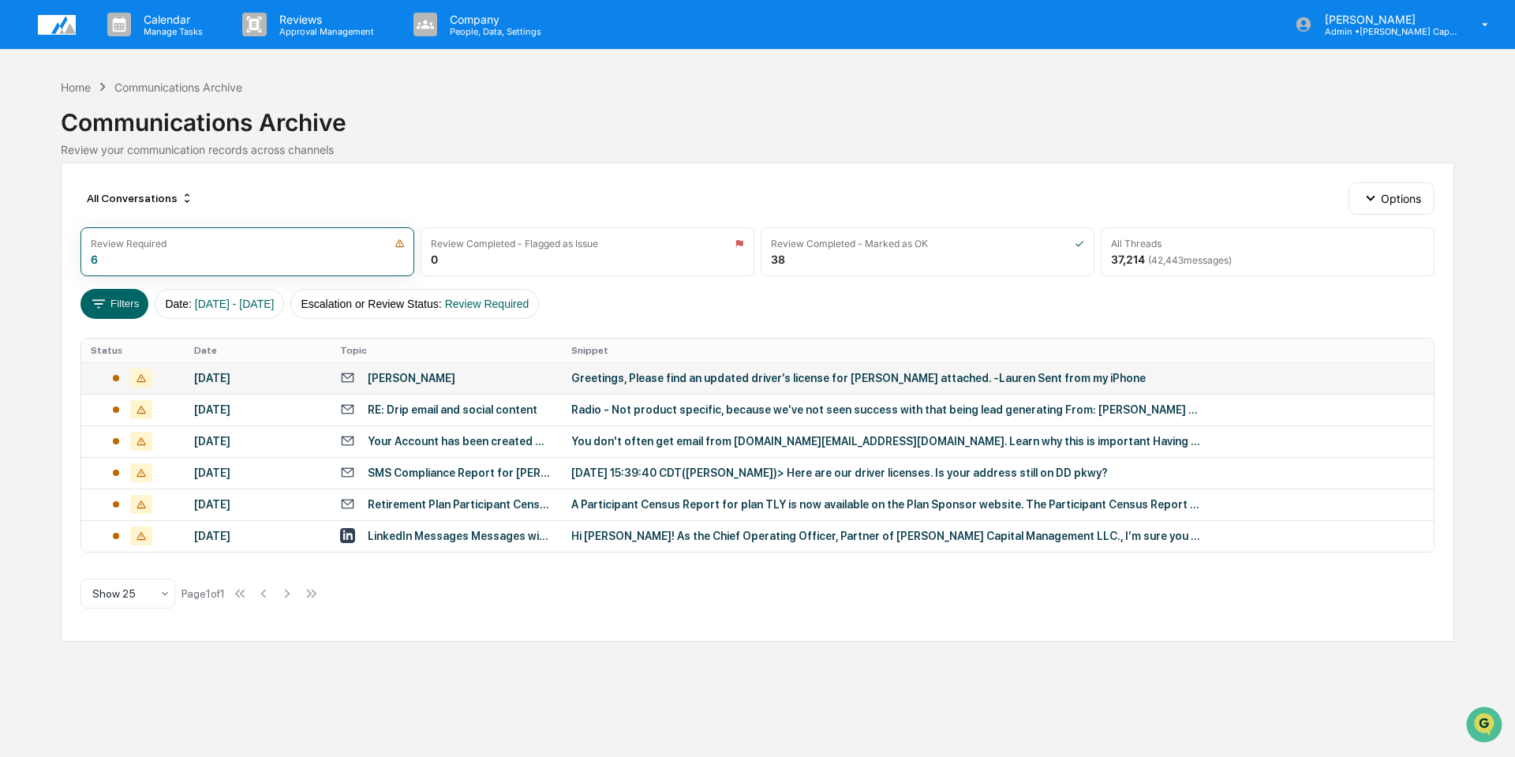
click at [676, 374] on div "Greetings, Please find an updated driver’s license for [PERSON_NAME] attached. …" at bounding box center [886, 378] width 631 height 13
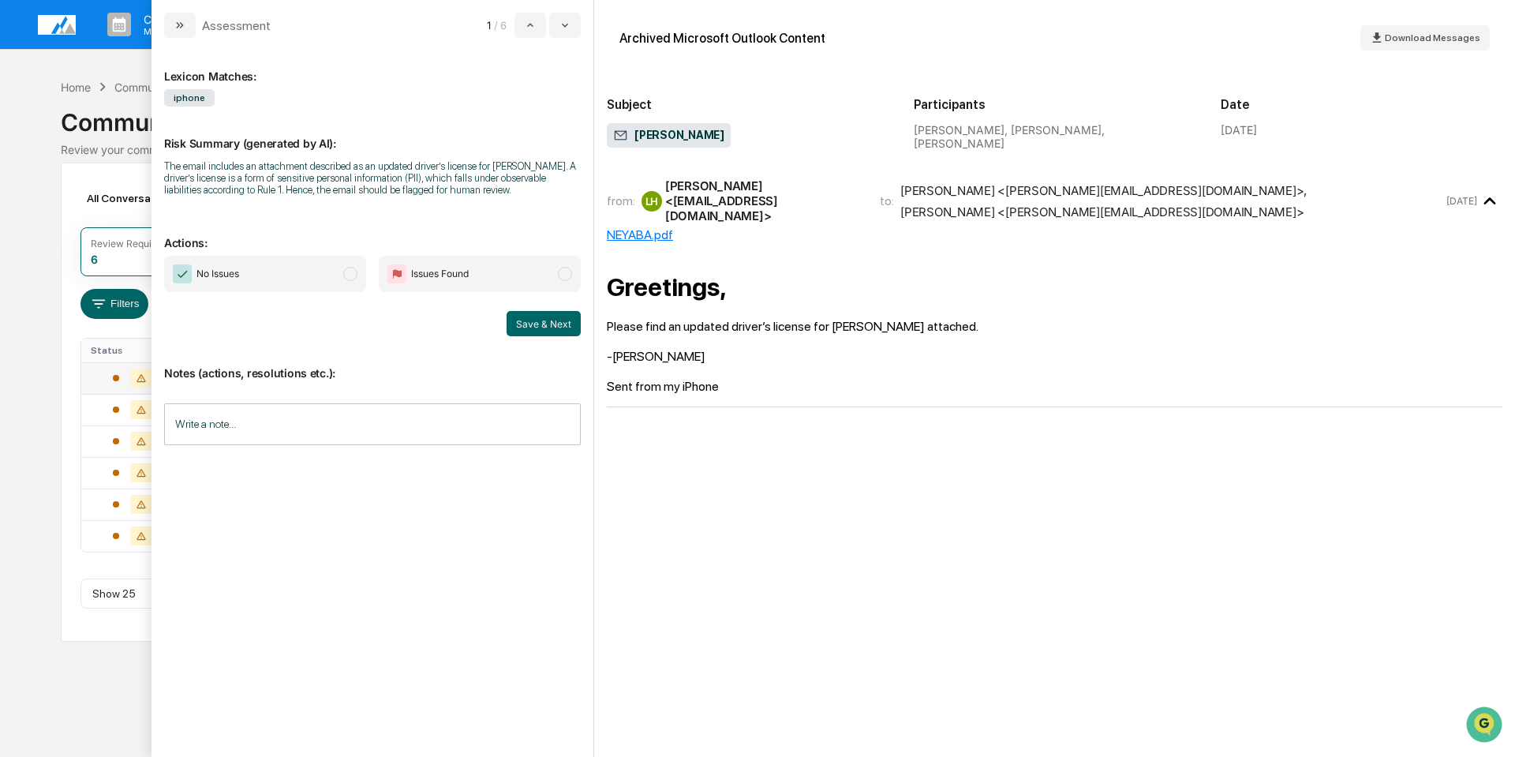
click at [22, 137] on div "Calendar Manage Tasks Reviews Approval Management Company People, Data, Setting…" at bounding box center [757, 378] width 1515 height 757
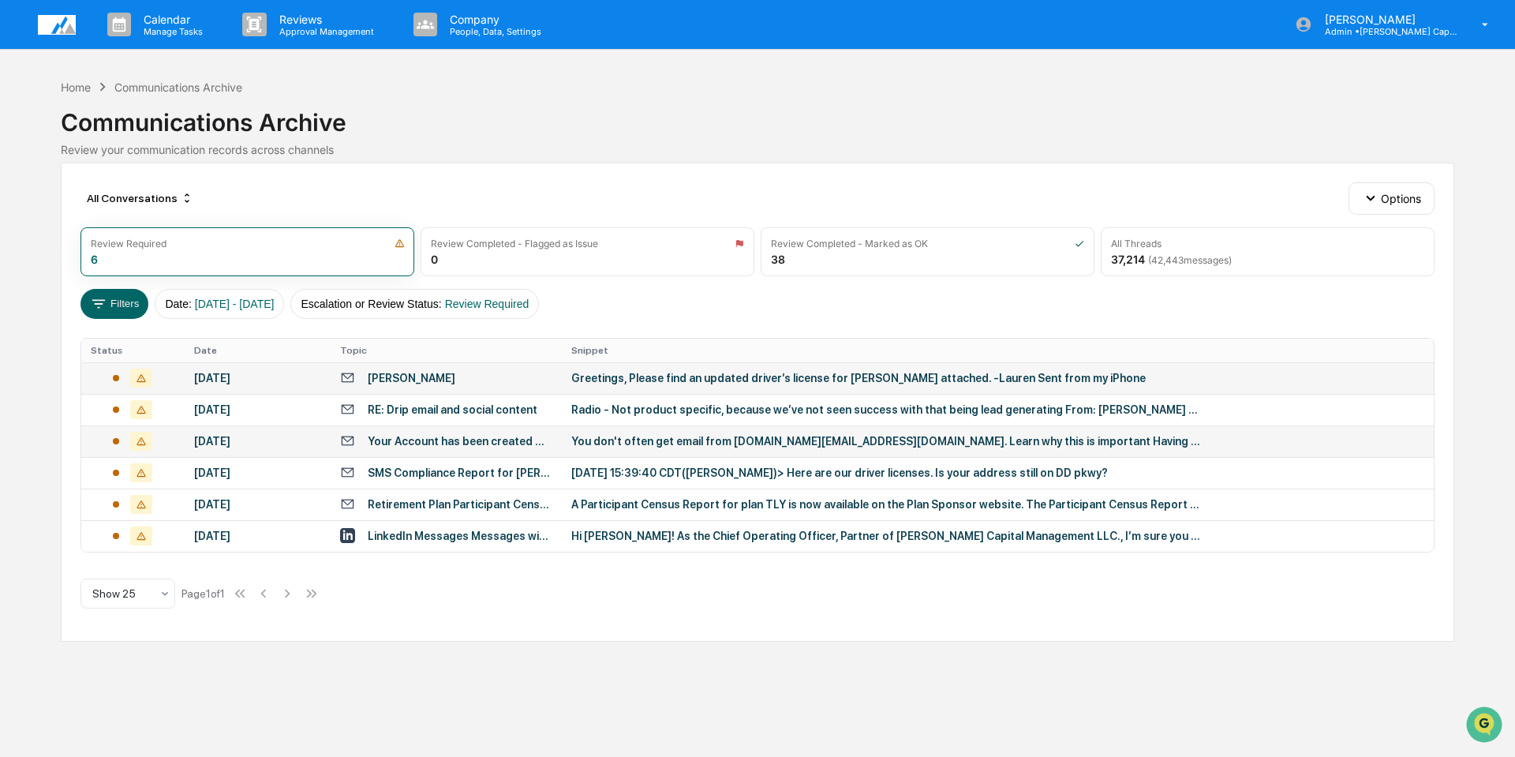
click at [472, 441] on div "Your Account has been created with [DOMAIN_NAME]" at bounding box center [460, 441] width 185 height 13
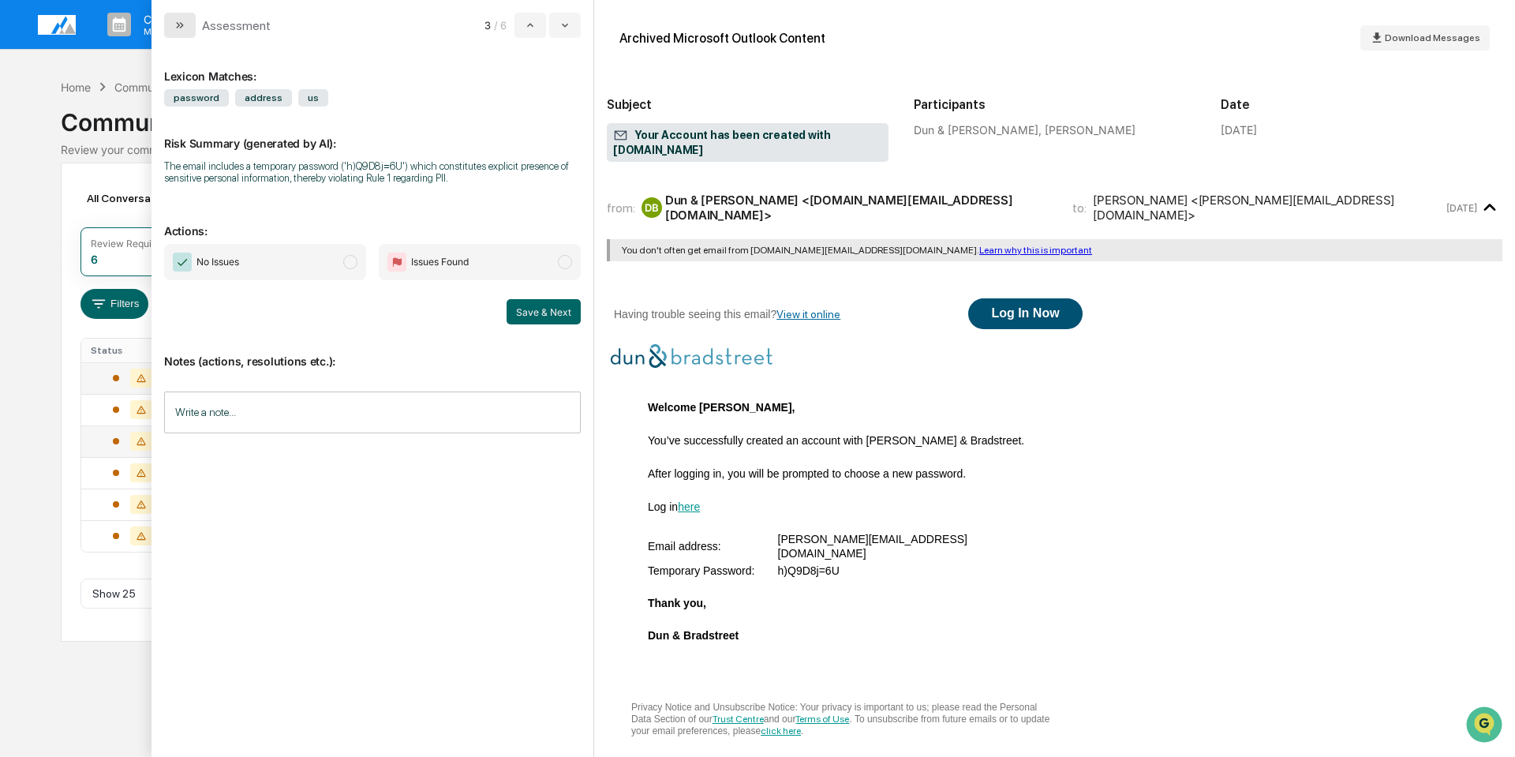
click at [170, 28] on button "modal" at bounding box center [180, 25] width 32 height 25
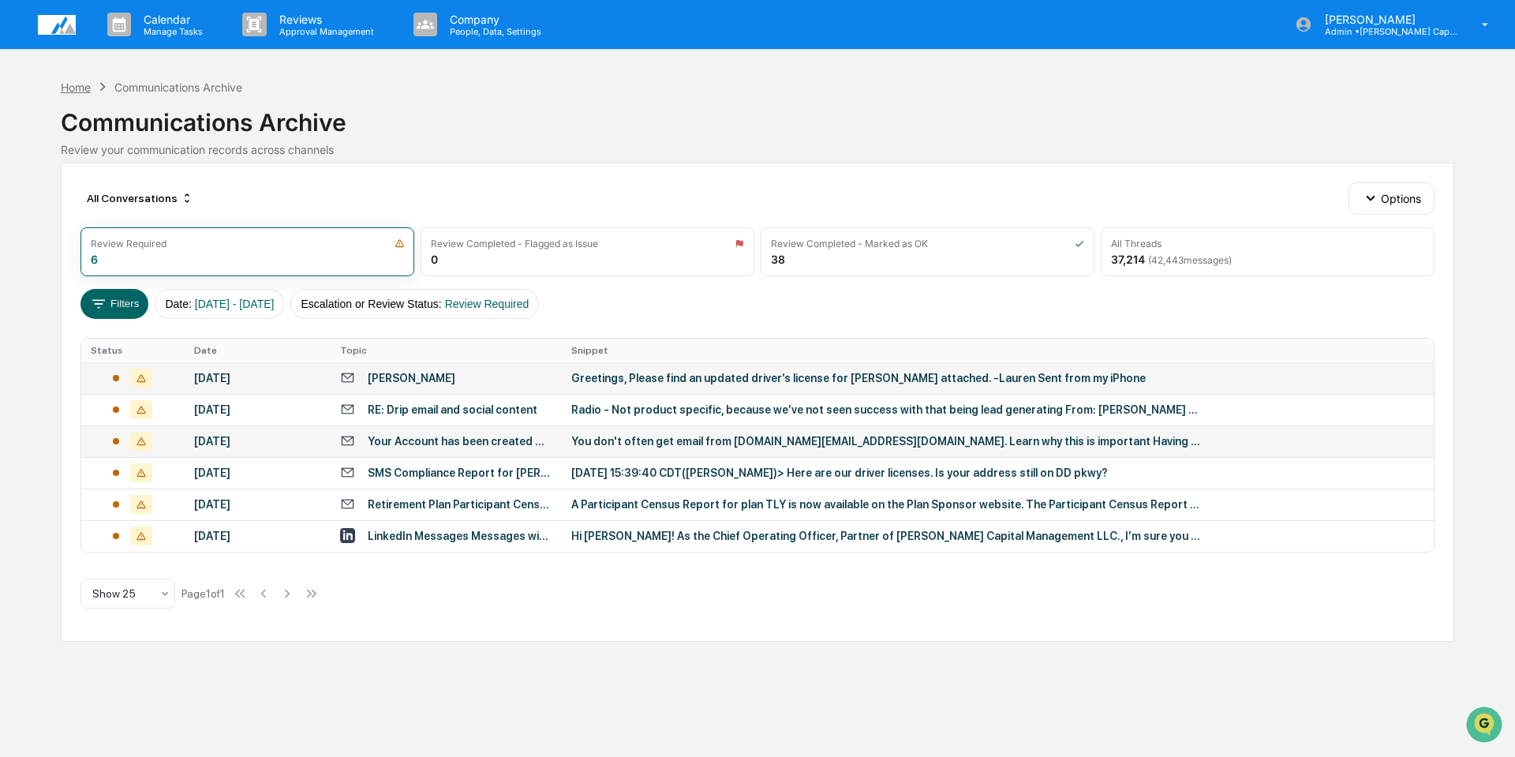
click at [77, 88] on div "Home" at bounding box center [76, 86] width 30 height 13
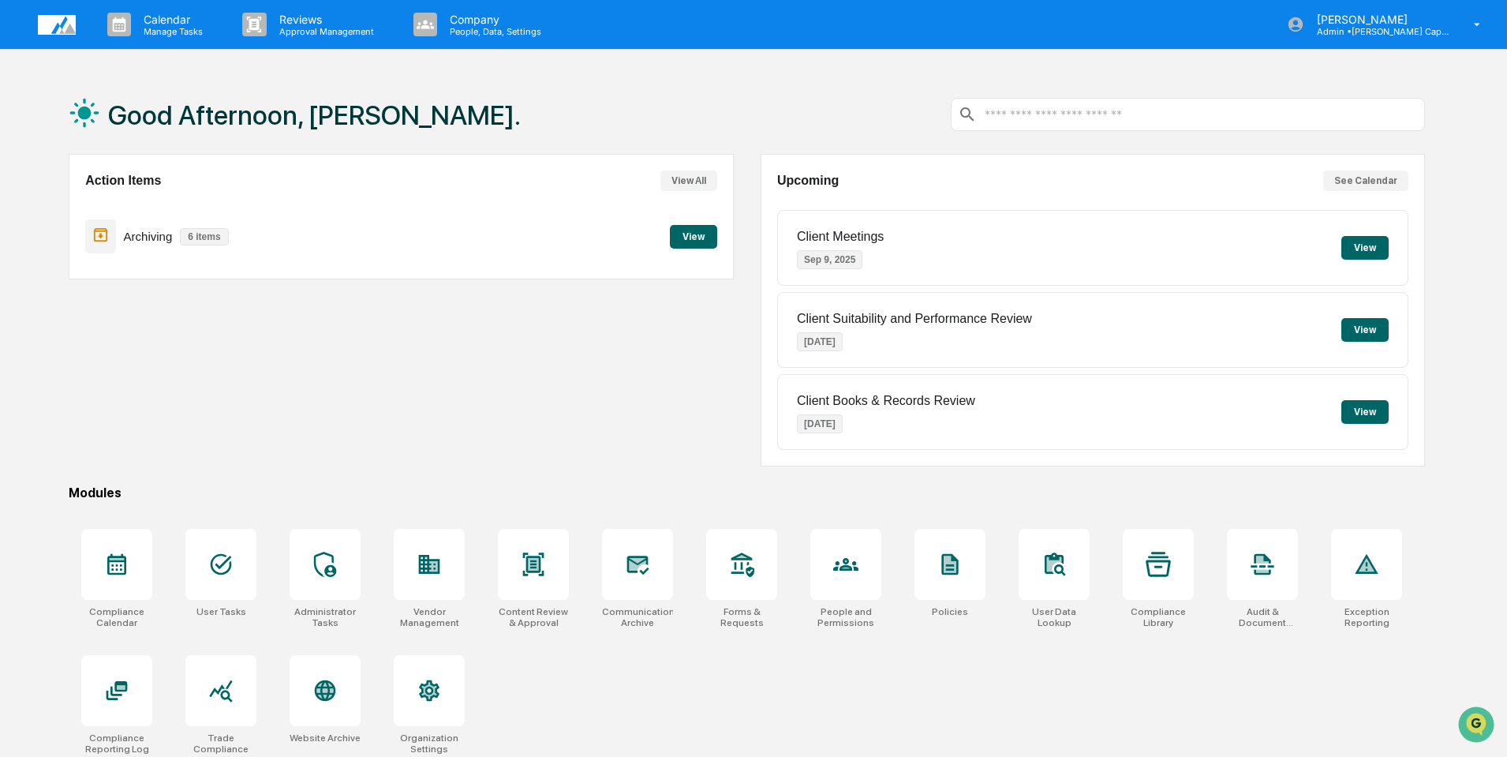
click at [680, 185] on button "View All" at bounding box center [688, 180] width 57 height 21
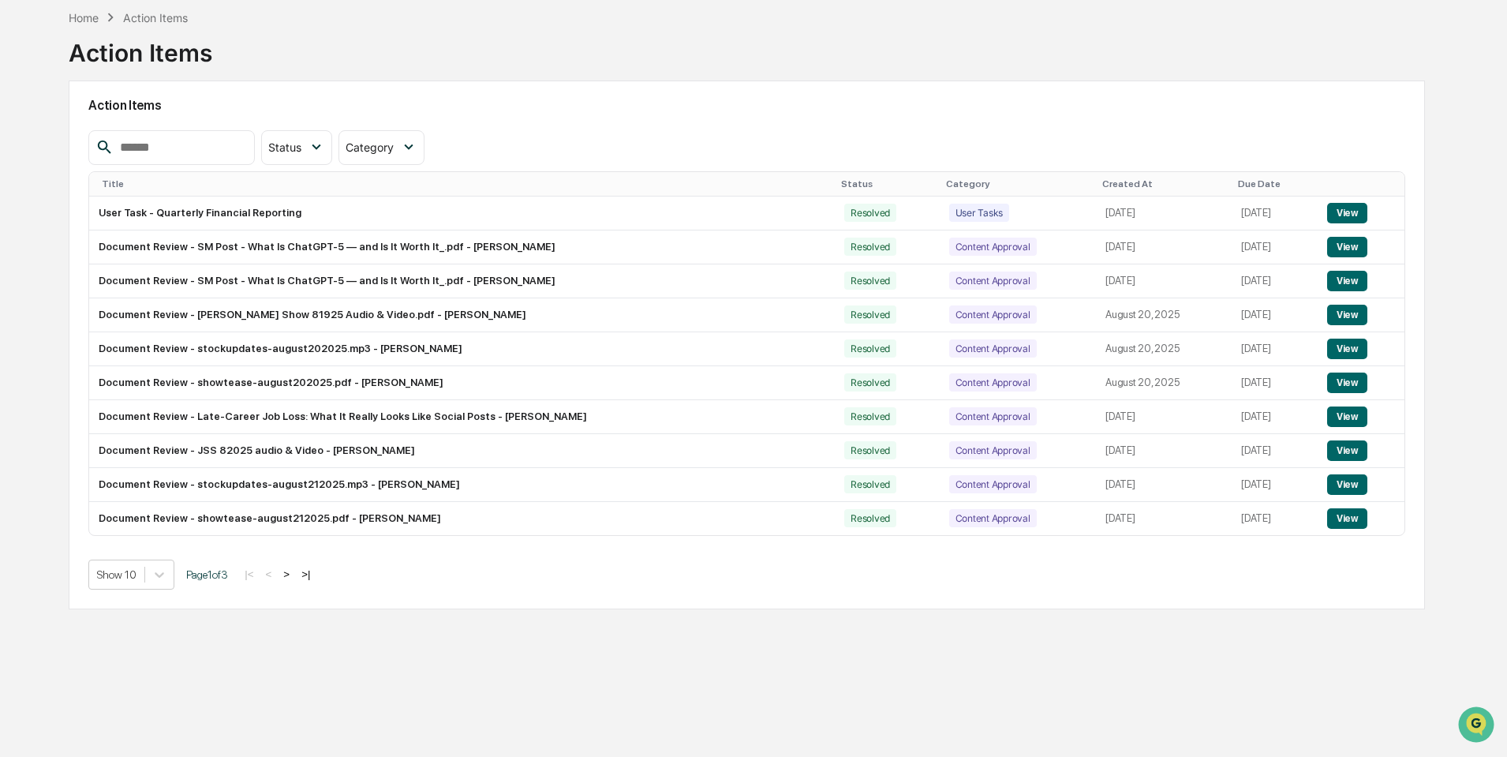
scroll to position [75, 0]
click at [288, 572] on button ">" at bounding box center [287, 572] width 16 height 13
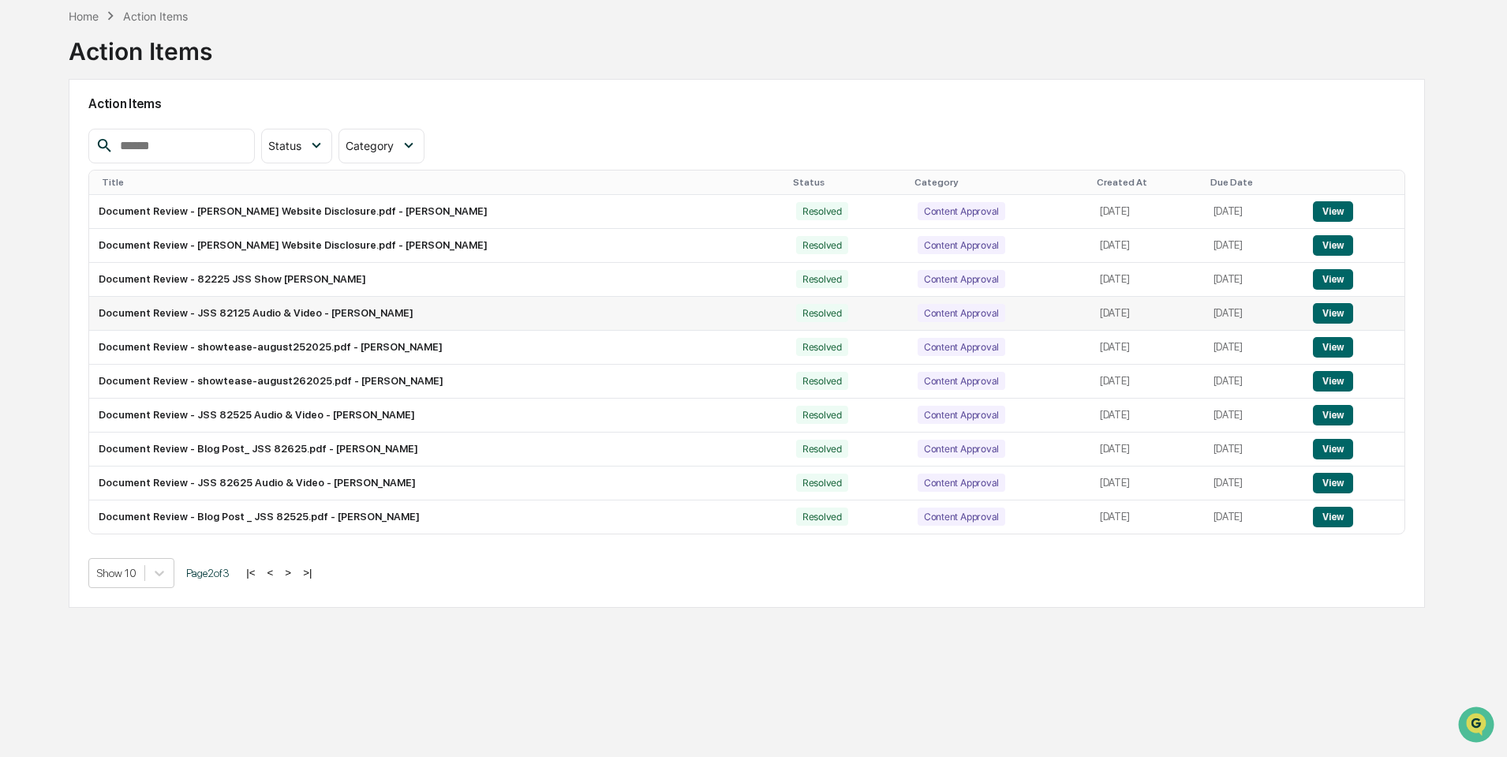
click at [279, 316] on td "Document Review - JSS 82125 Audio & Video - [PERSON_NAME]" at bounding box center [438, 314] width 698 height 34
click at [1346, 312] on button "View" at bounding box center [1333, 313] width 40 height 21
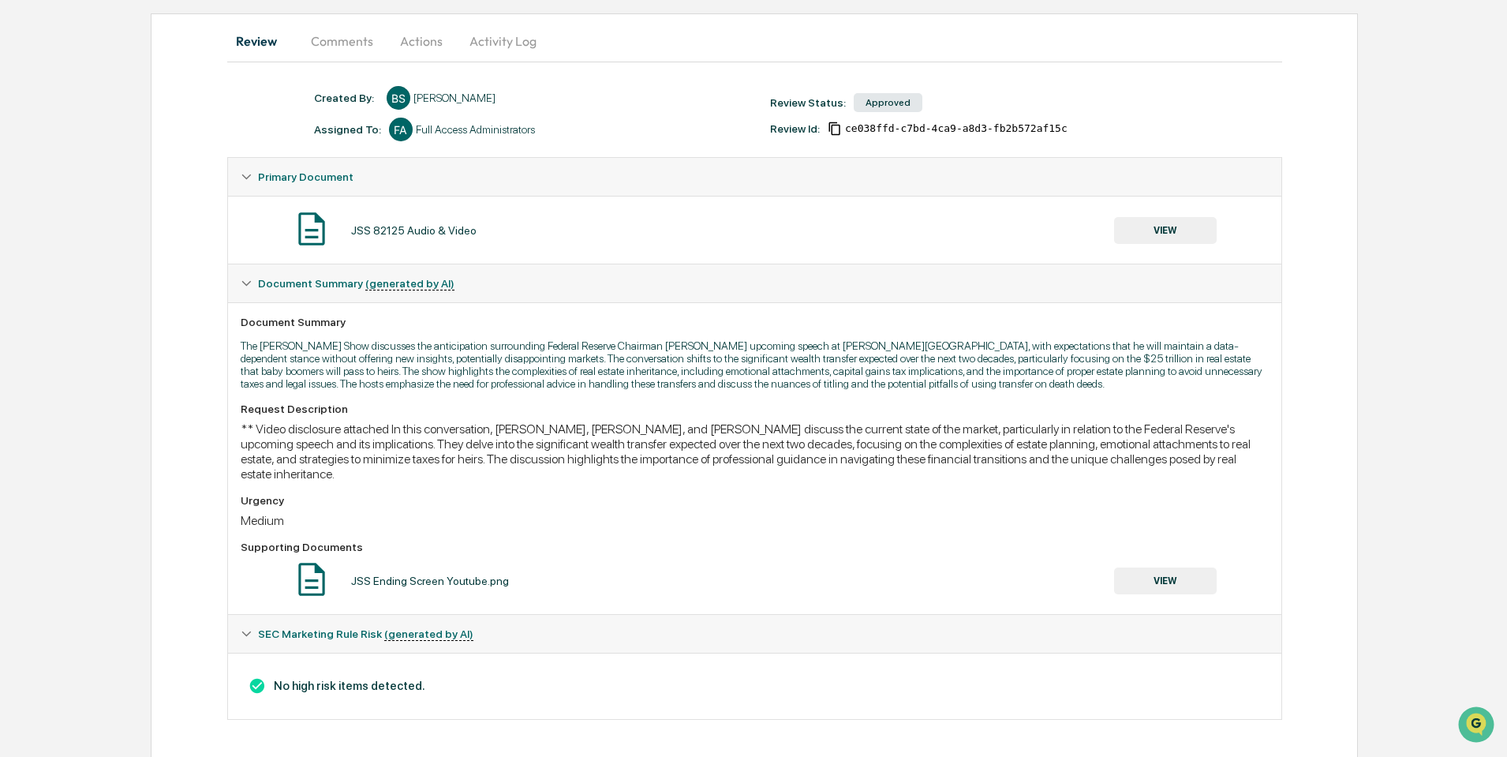
scroll to position [144, 0]
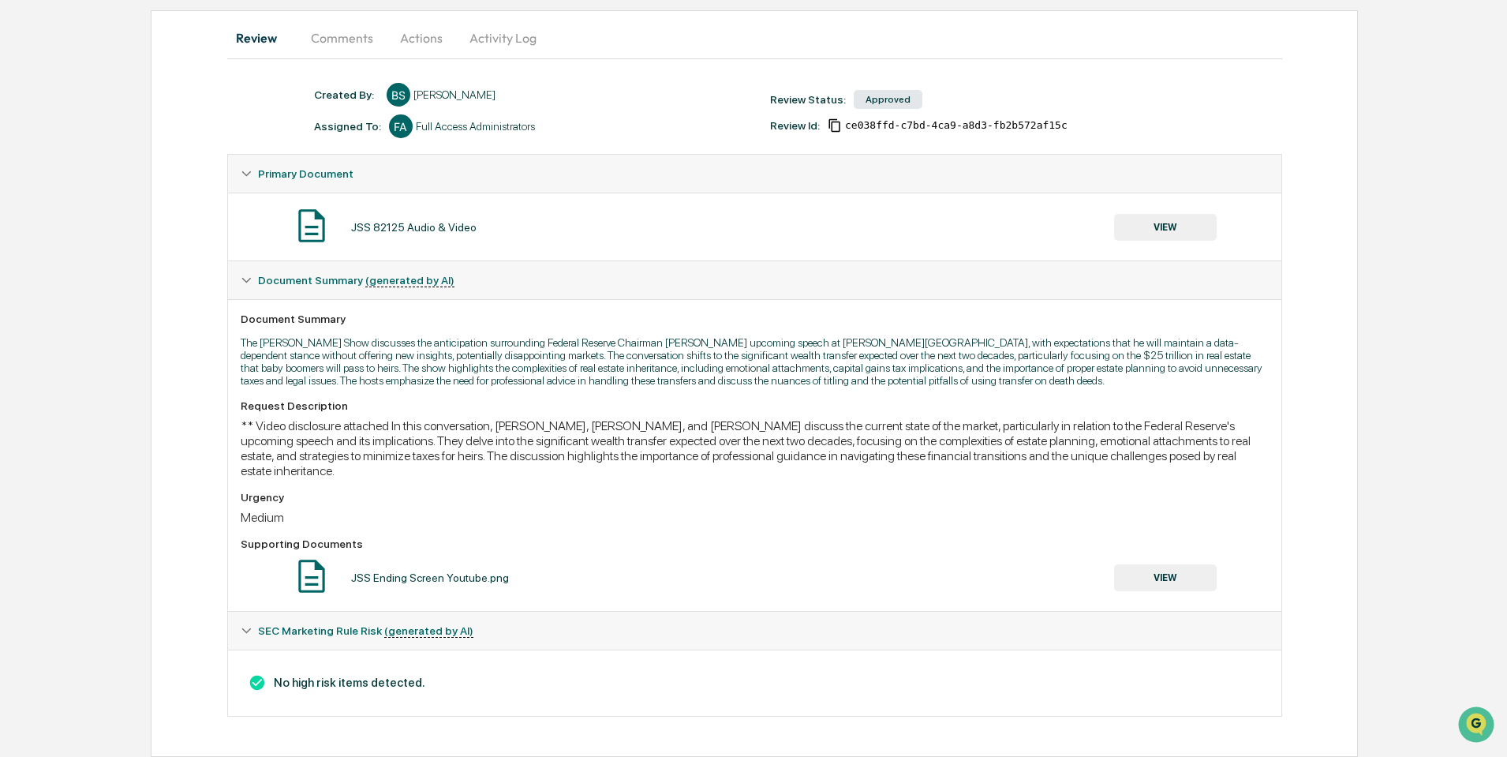
scroll to position [75, 0]
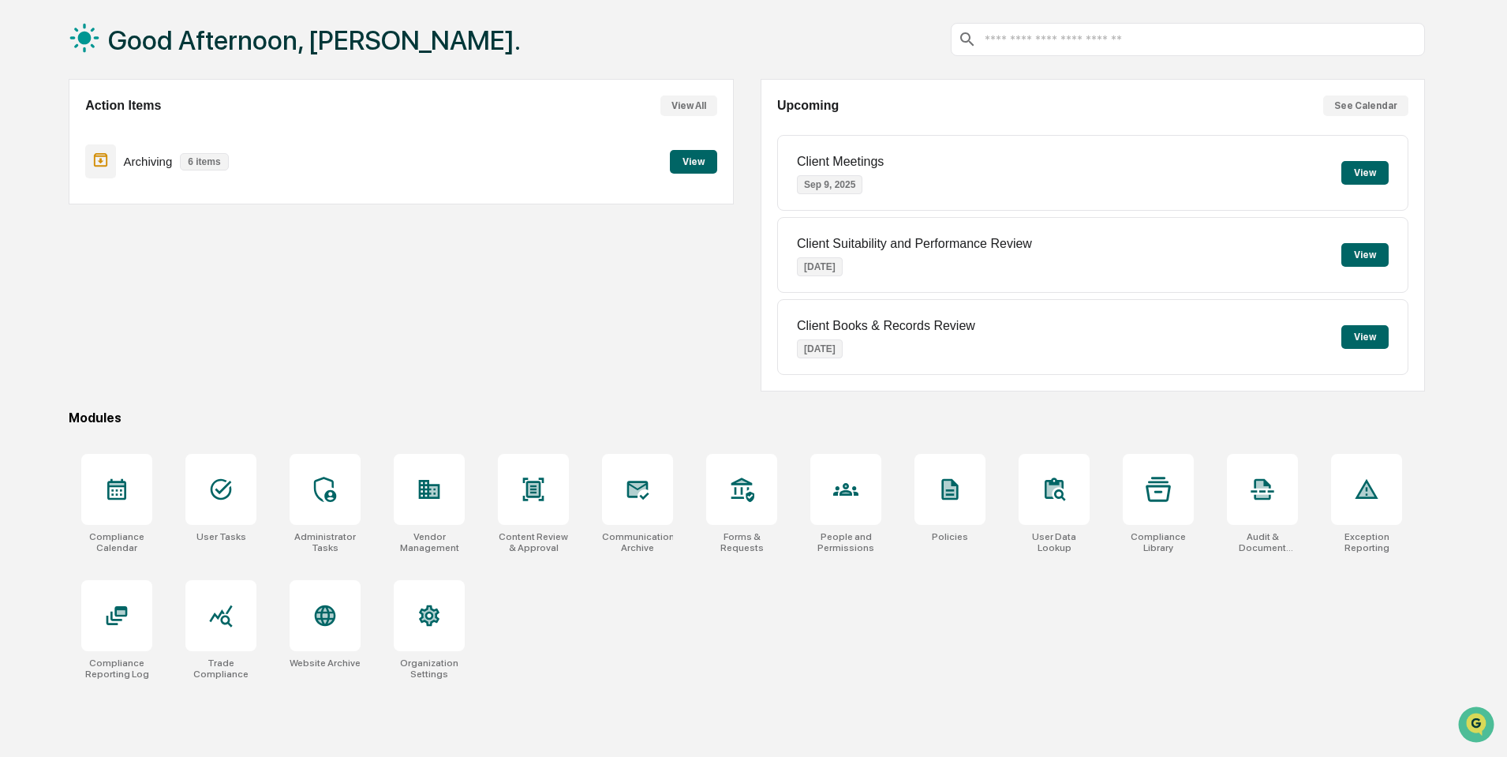
click at [686, 103] on button "View All" at bounding box center [688, 105] width 57 height 21
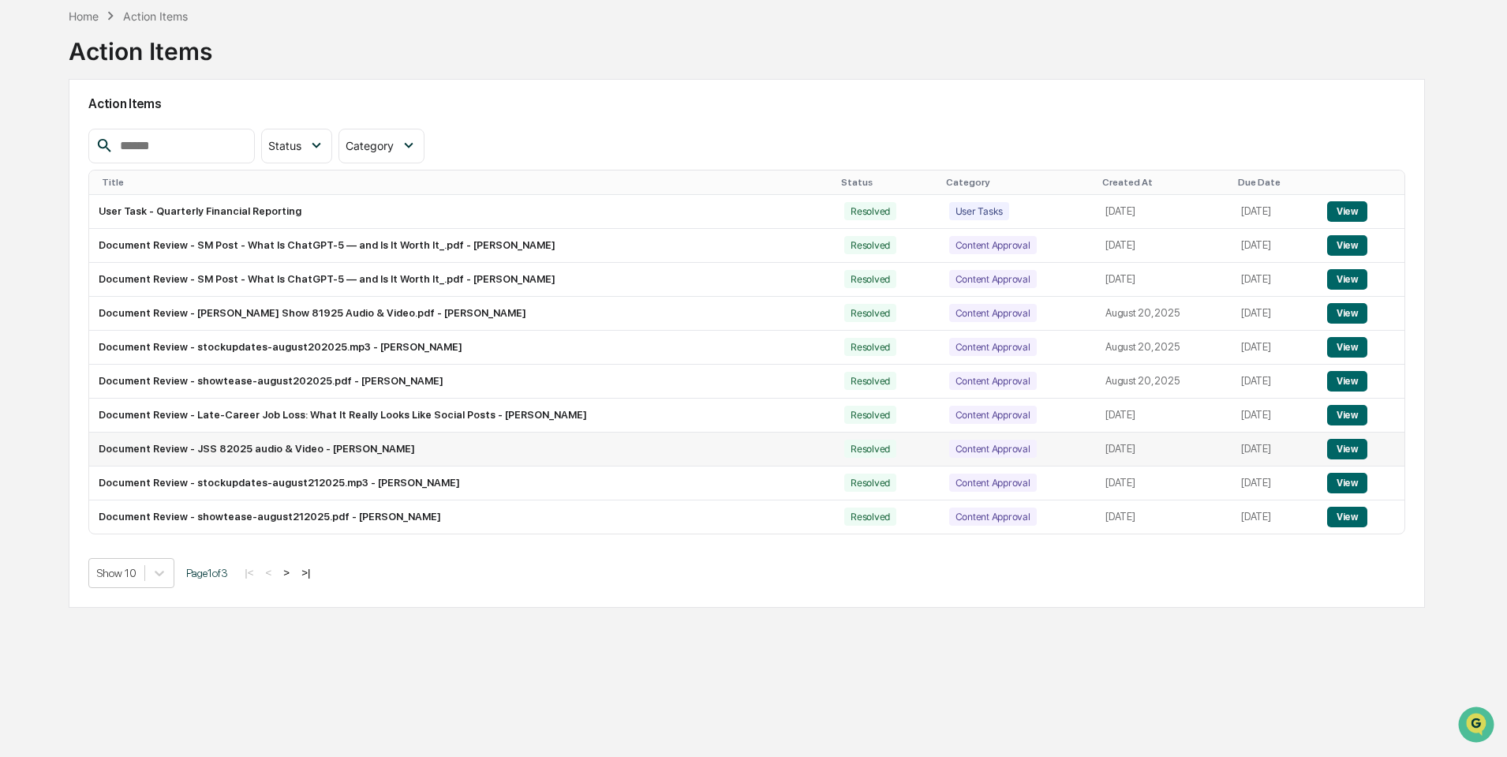
click at [1339, 446] on button "View" at bounding box center [1347, 449] width 40 height 21
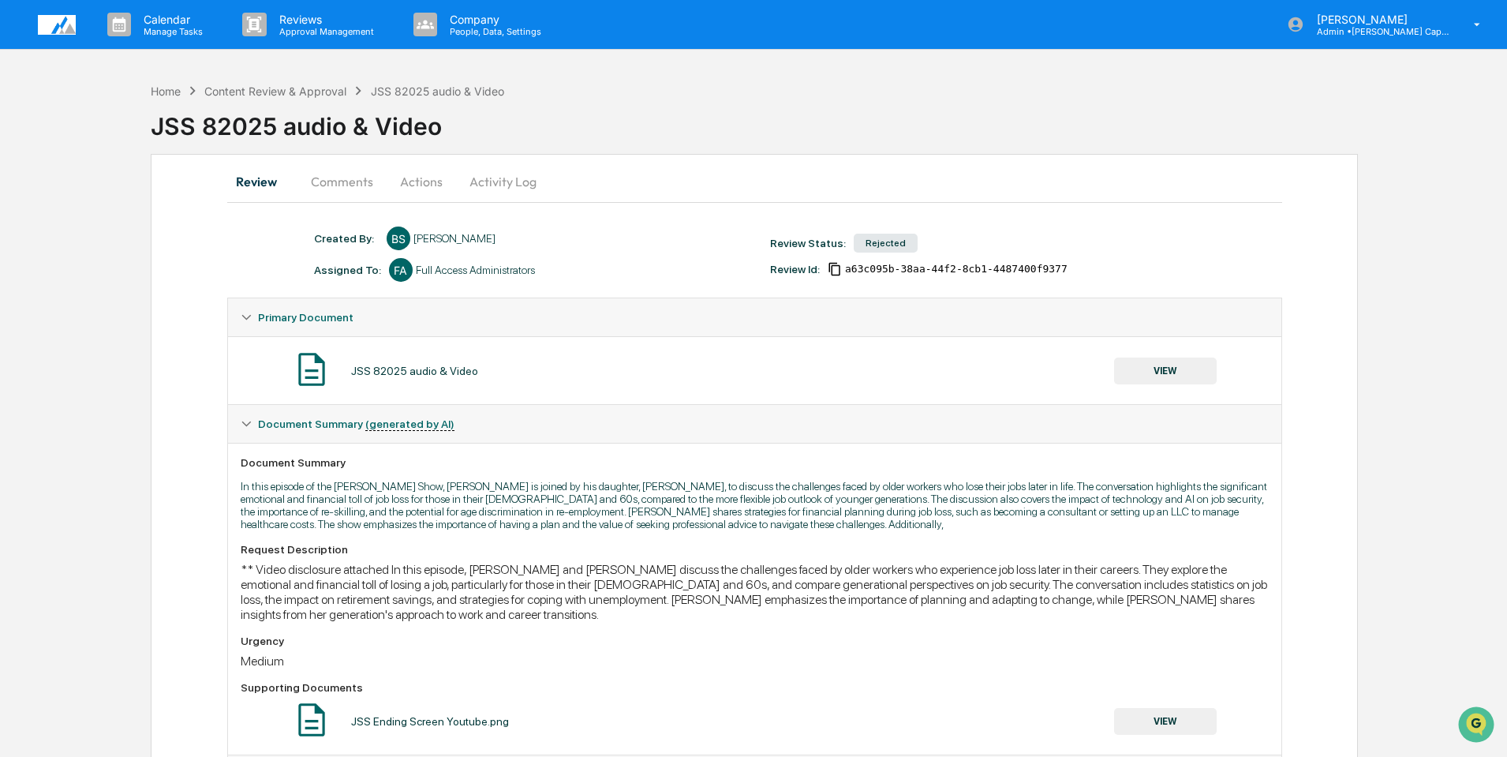
click at [322, 175] on button "Comments" at bounding box center [342, 182] width 88 height 38
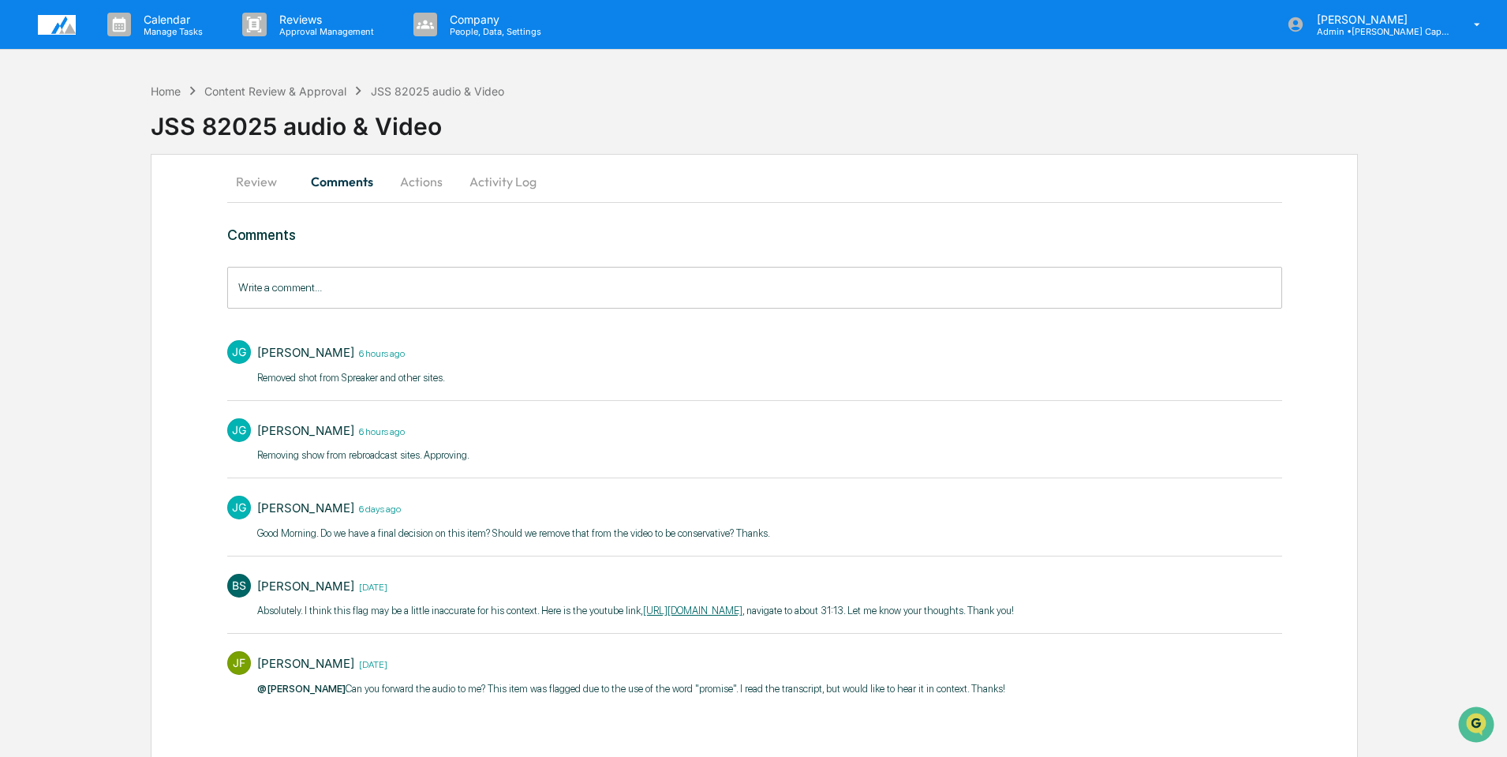
click at [279, 99] on div "JSS 82025 audio & Video" at bounding box center [829, 119] width 1356 height 41
click at [41, 28] on img at bounding box center [57, 25] width 38 height 20
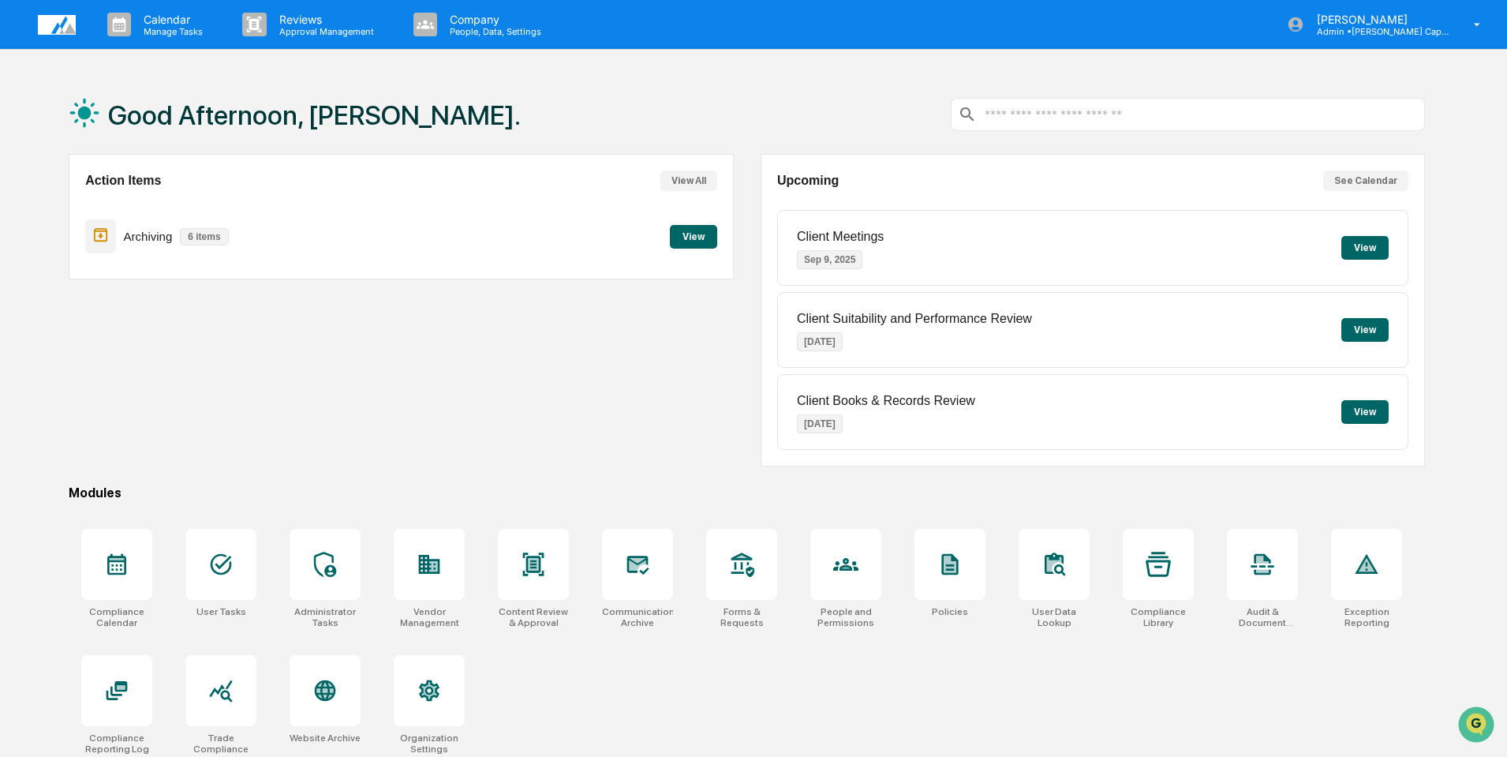
click at [1363, 245] on button "View" at bounding box center [1364, 248] width 47 height 24
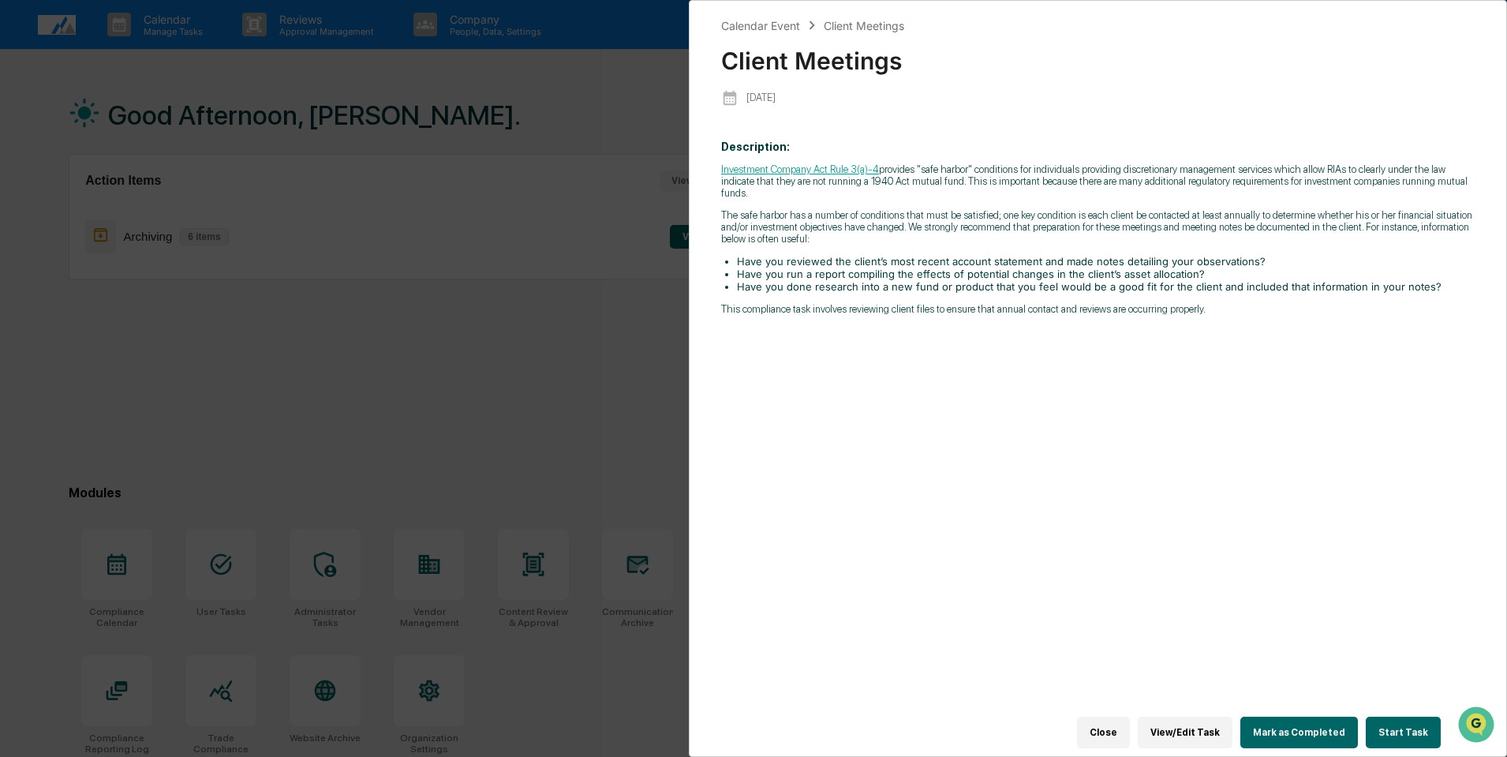
click at [1123, 726] on button "Close" at bounding box center [1103, 732] width 53 height 32
